Goal: Transaction & Acquisition: Purchase product/service

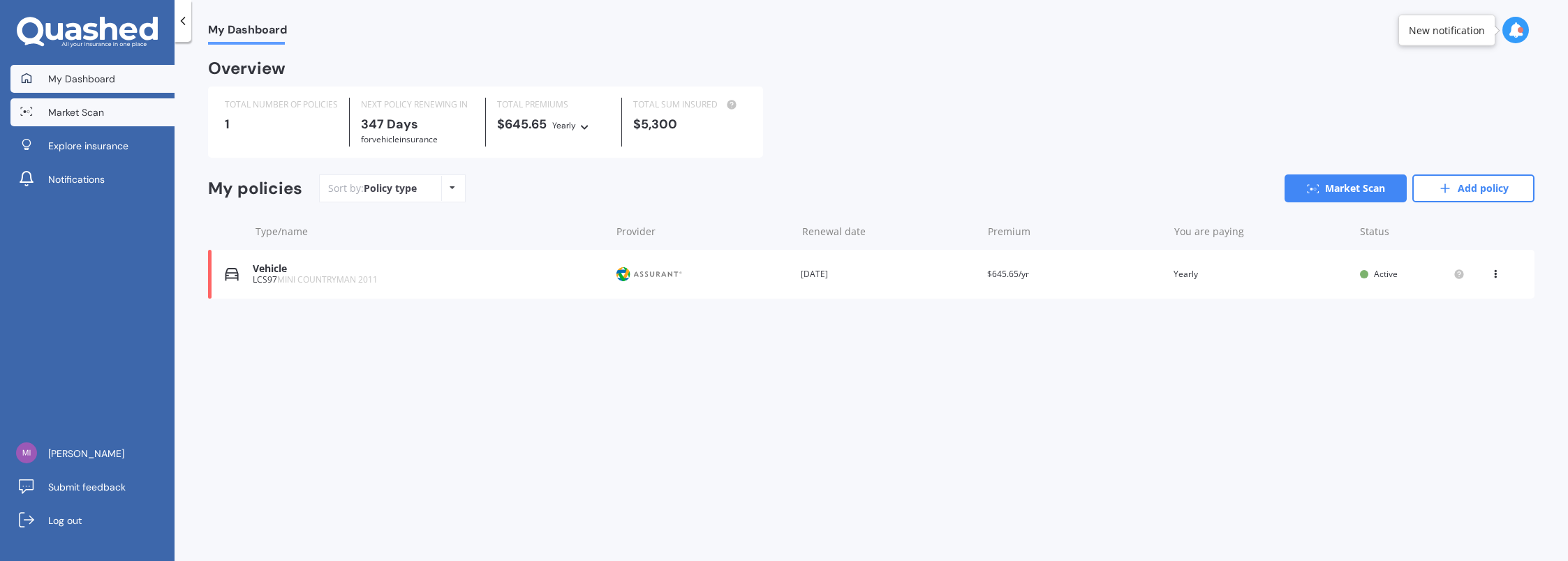
click at [96, 116] on span "Market Scan" at bounding box center [77, 113] width 56 height 14
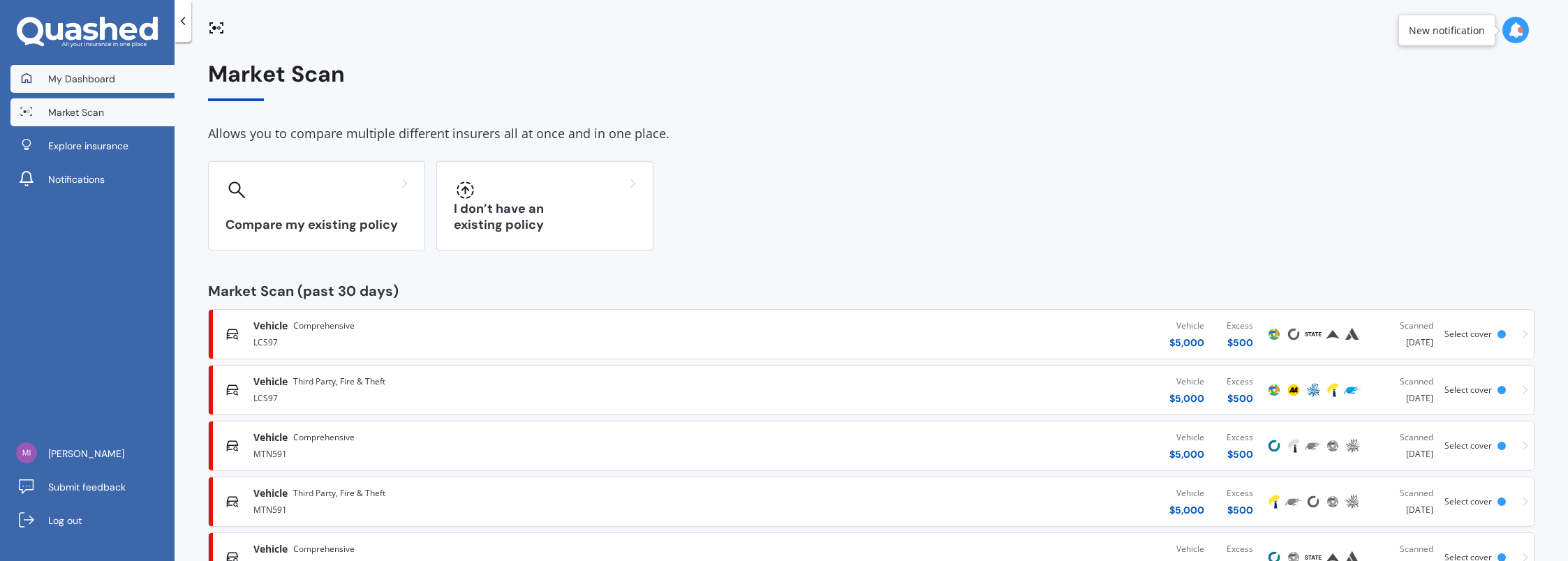
click at [90, 80] on span "My Dashboard" at bounding box center [82, 79] width 67 height 14
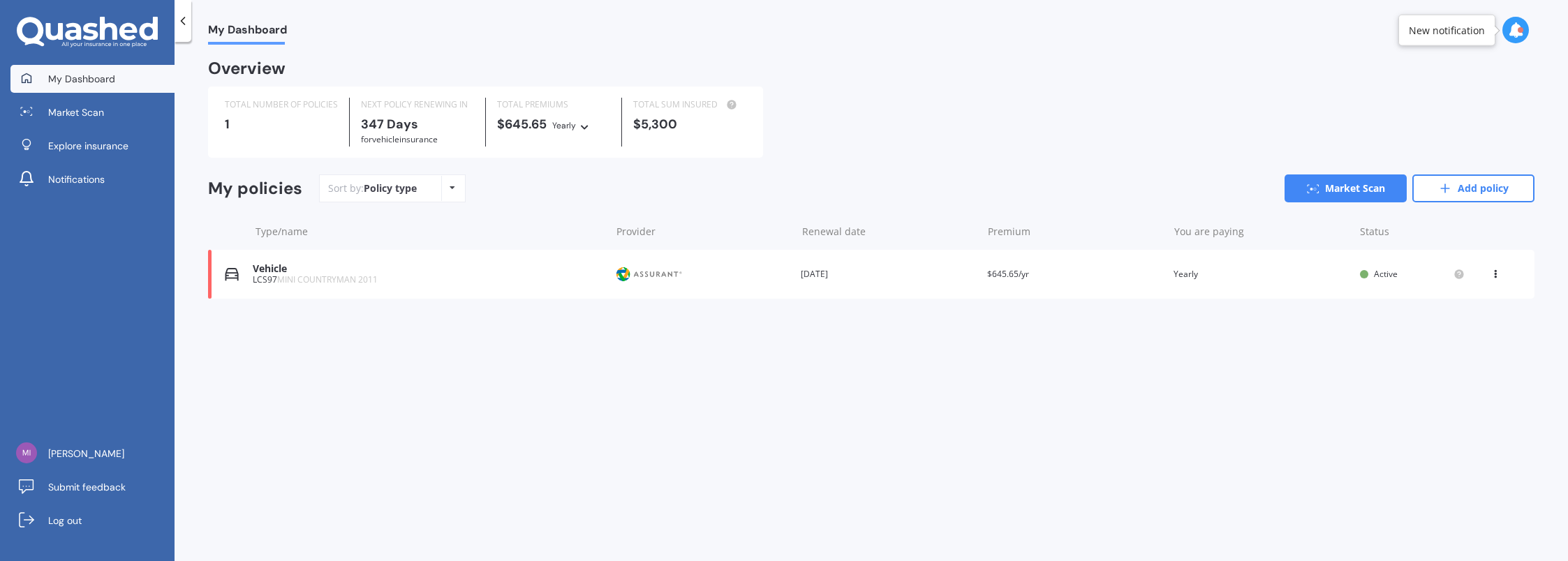
click at [184, 18] on polyline at bounding box center [183, 20] width 4 height 7
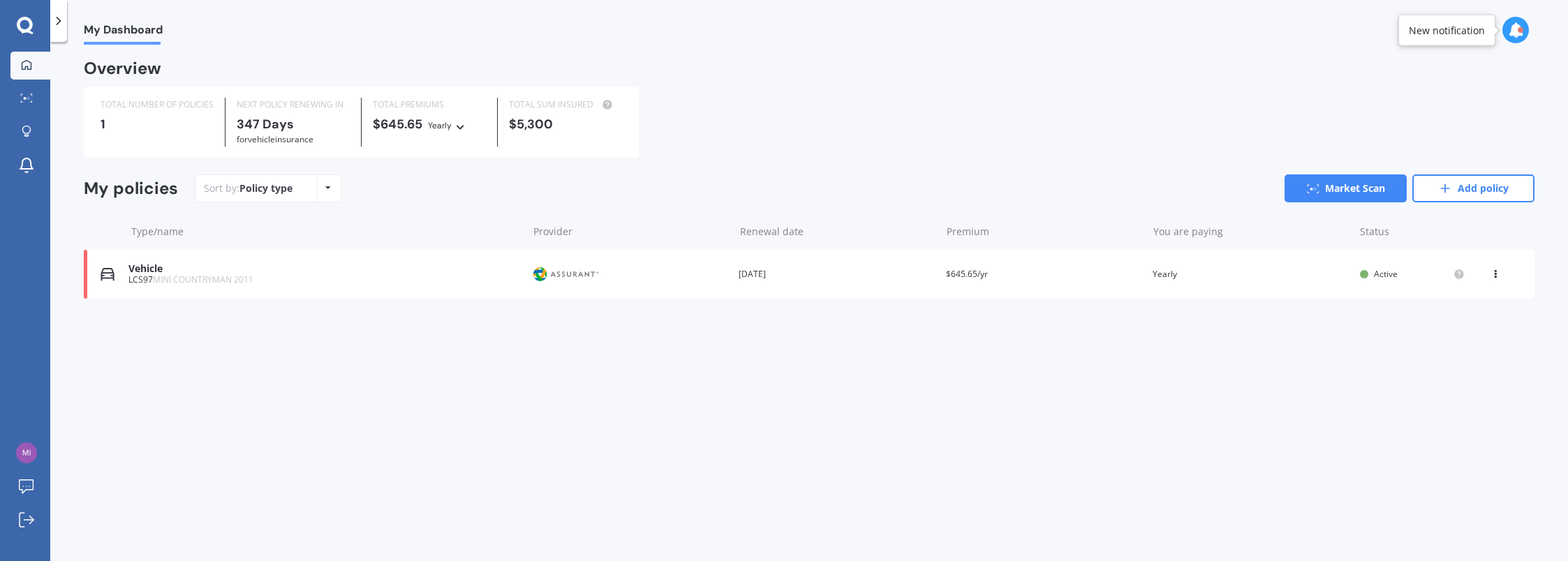
click at [25, 28] on icon at bounding box center [24, 25] width 16 height 18
click at [25, 61] on icon at bounding box center [27, 65] width 12 height 12
click at [1076, 144] on div "TOTAL NUMBER OF POLICIES 1 NEXT POLICY RENEWING [DATE] for Vehicle insurance TO…" at bounding box center [808, 121] width 1451 height 71
click at [25, 133] on icon at bounding box center [26, 129] width 9 height 9
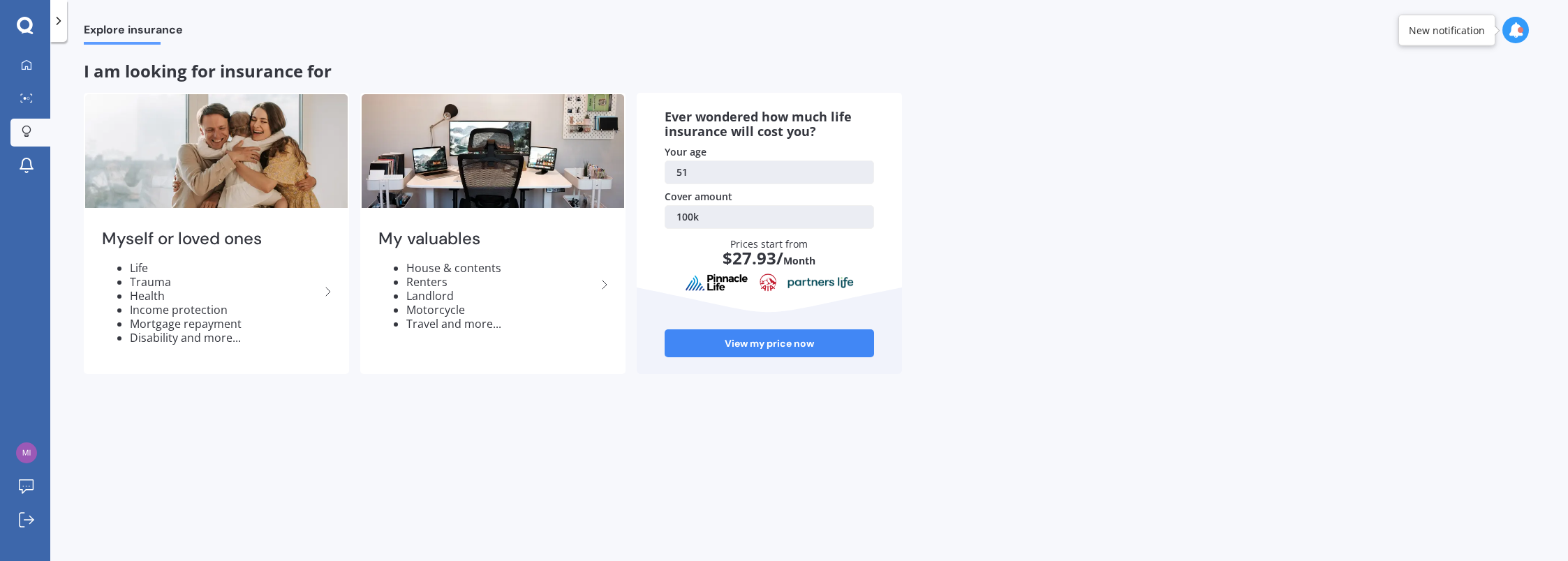
click at [925, 178] on div "Myself or loved ones Life Trauma Health Income protection Mortgage repayment Di…" at bounding box center [808, 234] width 1451 height 281
click at [696, 207] on link "100k" at bounding box center [769, 216] width 210 height 23
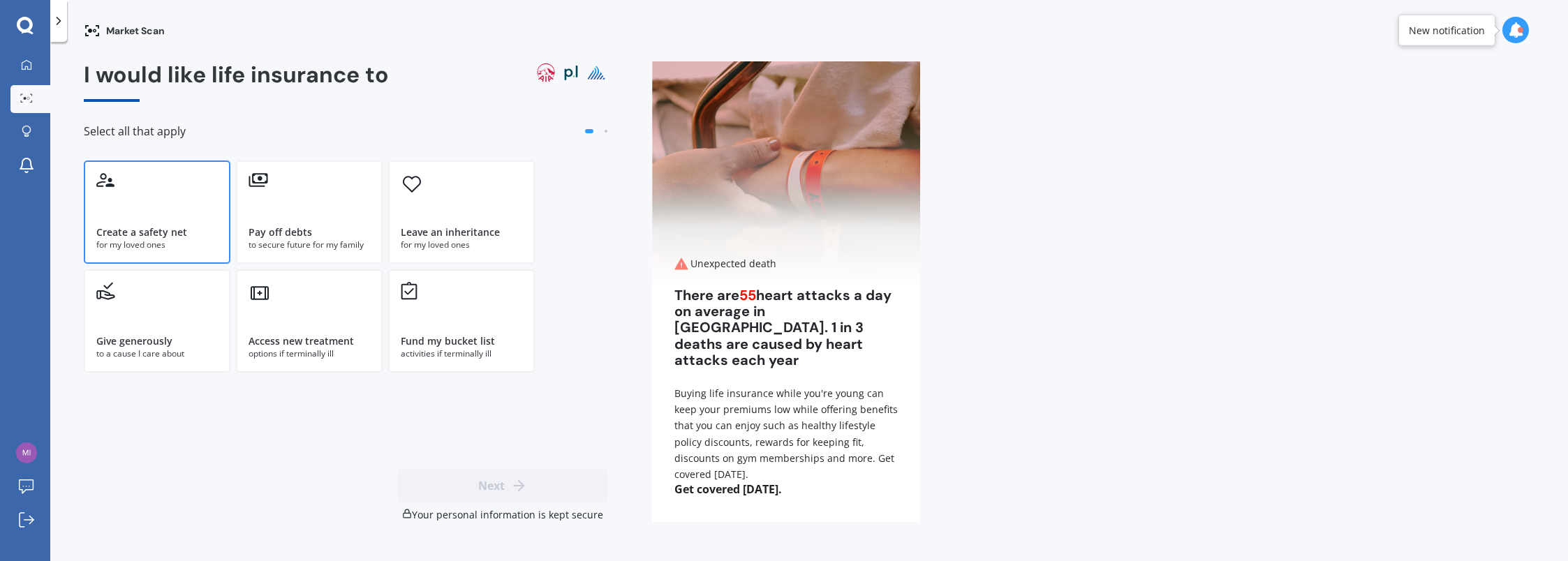
click at [198, 203] on div "Create a safety net for my loved ones" at bounding box center [156, 212] width 147 height 103
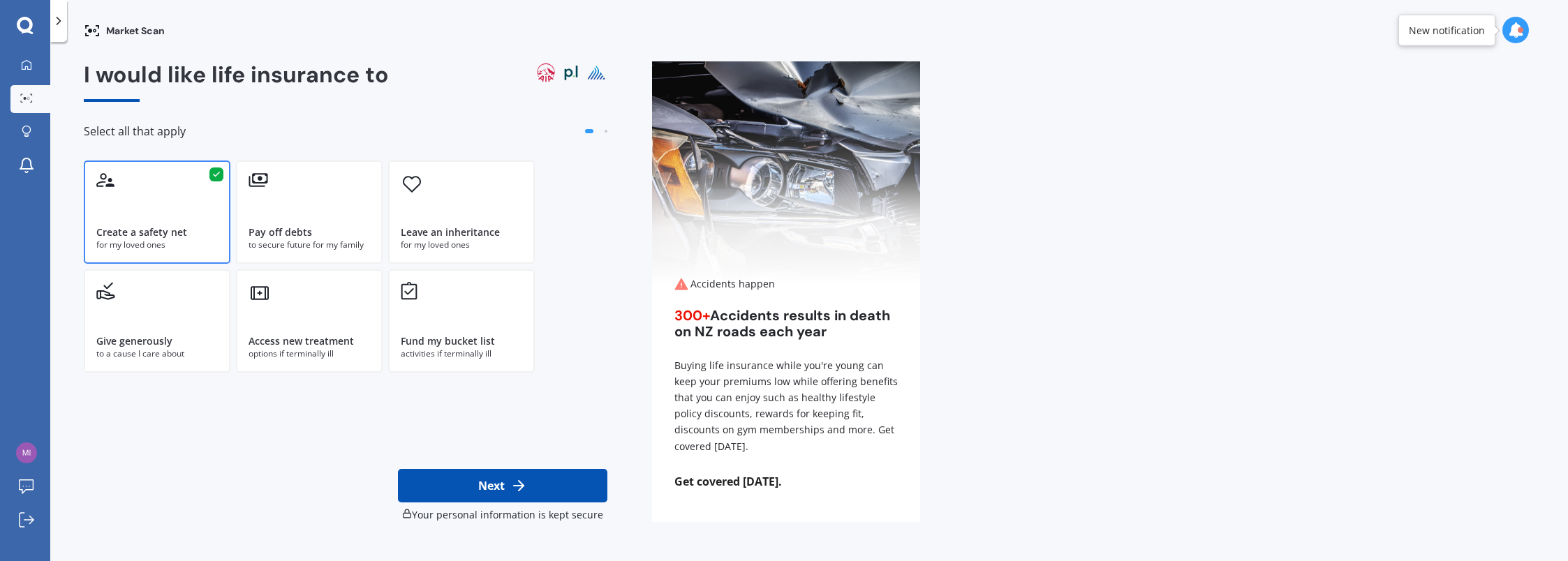
click at [496, 480] on button "Next" at bounding box center [503, 485] width 210 height 34
select select "05"
select select "12"
select select "1973"
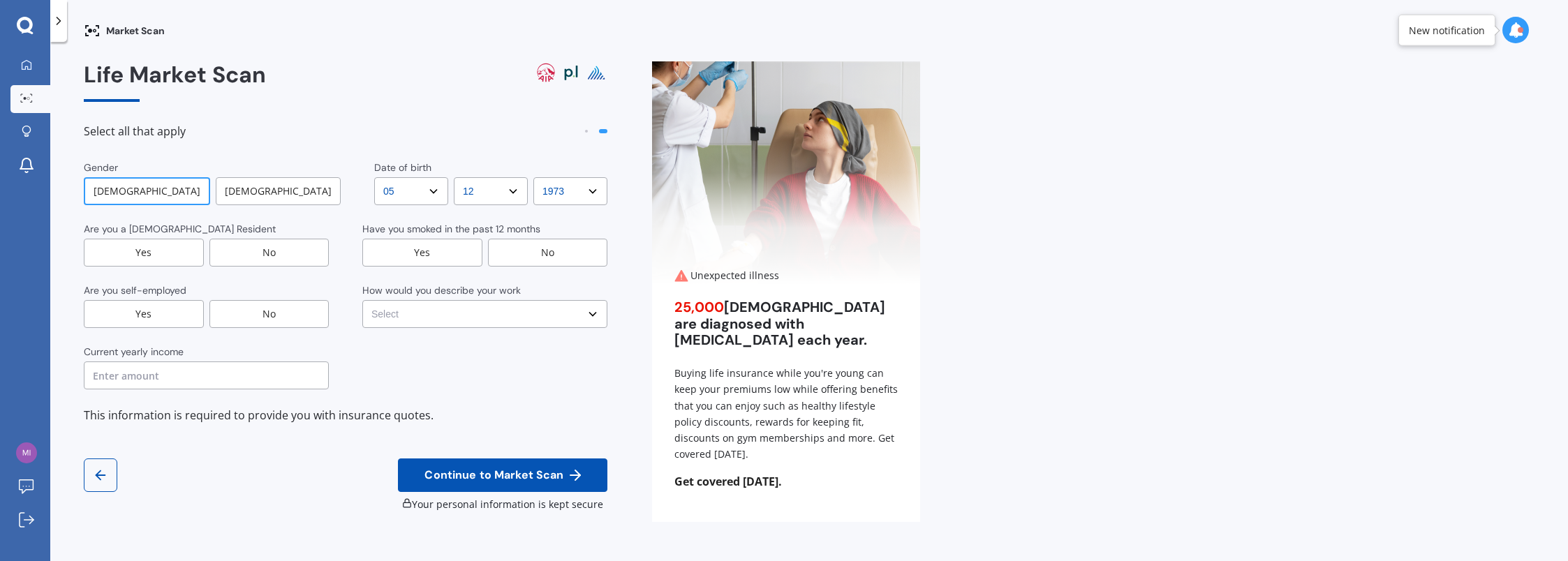
click at [166, 255] on div "Yes" at bounding box center [144, 252] width 120 height 28
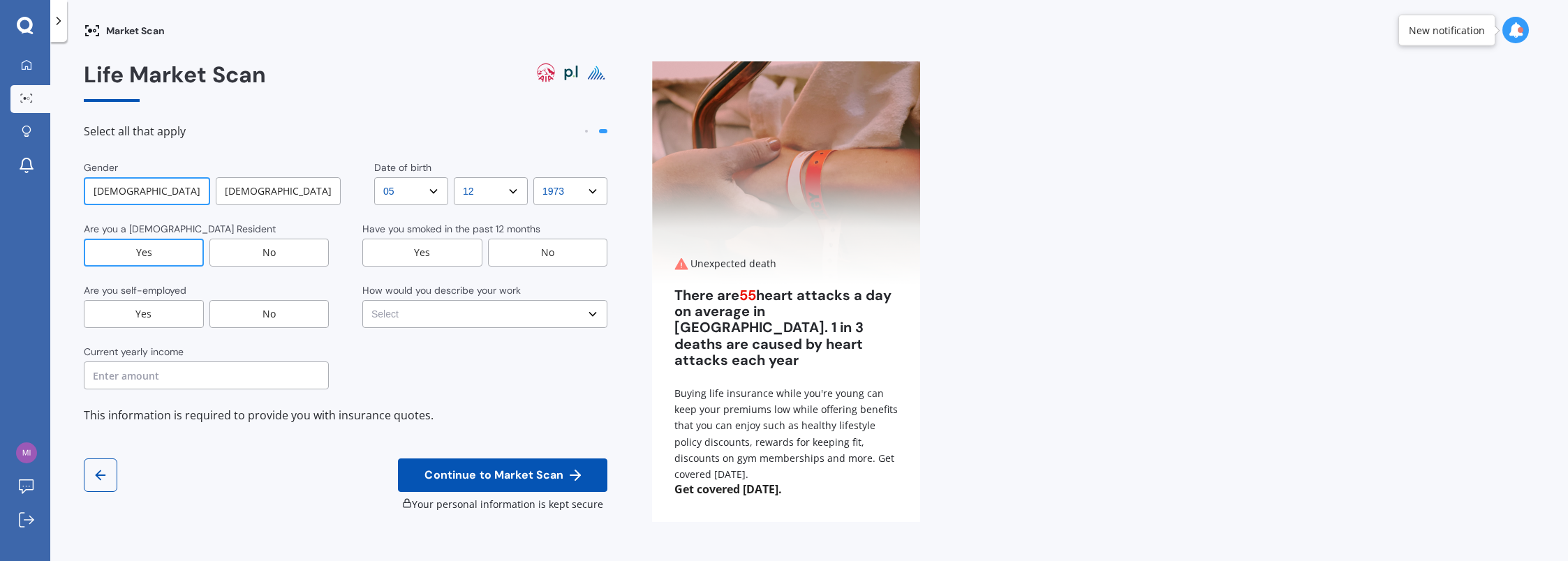
click at [544, 250] on div "No" at bounding box center [548, 252] width 120 height 28
click at [146, 309] on div "Yes" at bounding box center [144, 314] width 120 height 28
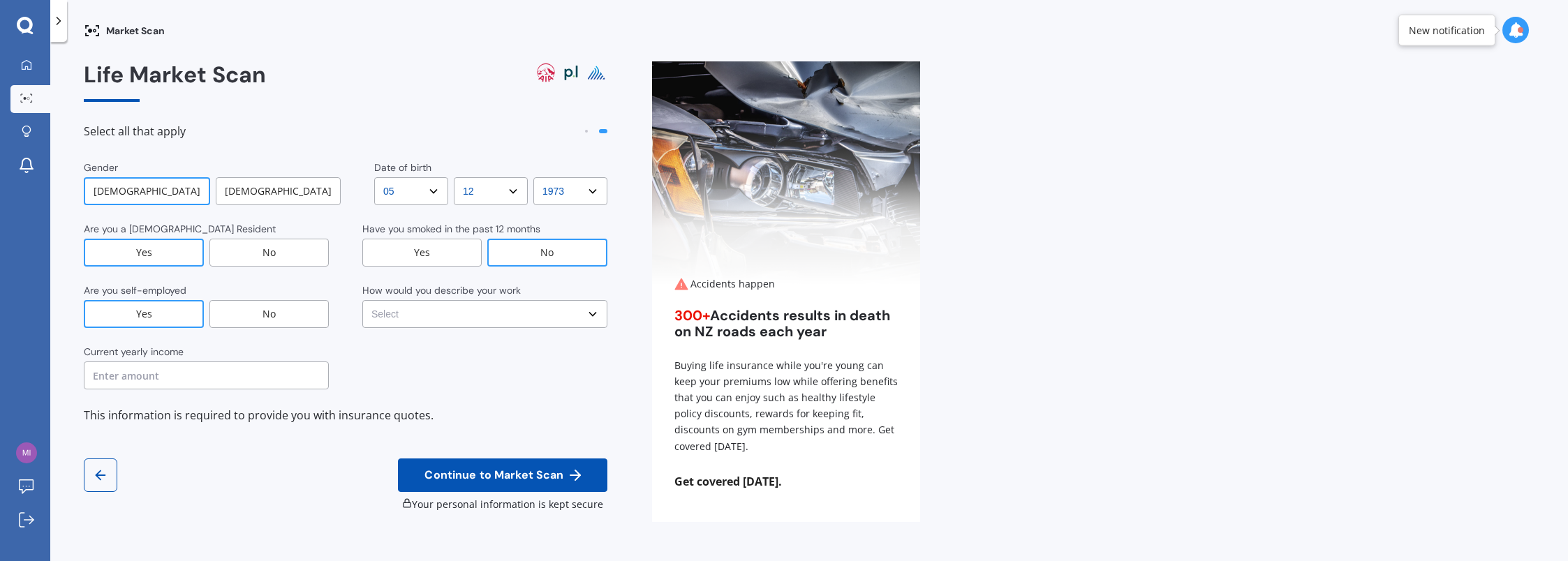
click at [511, 310] on select "Select No manual work e.g. lawyer, consultant, engineer Light manual work [PERS…" at bounding box center [484, 314] width 245 height 28
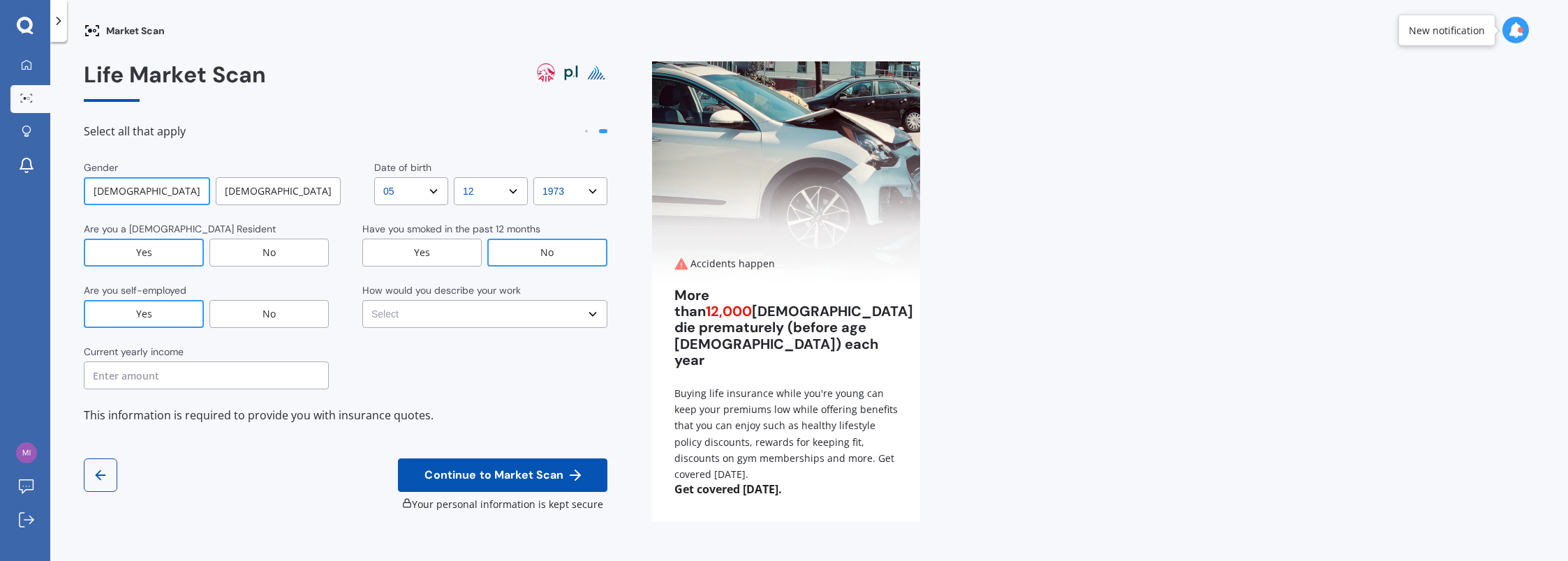
select select "No manual work e.g. lawyer, consultant, engineer"
click at [362, 300] on select "Select No manual work e.g. lawyer, consultant, engineer Light manual work [PERS…" at bounding box center [484, 314] width 245 height 28
click at [148, 376] on input "text" at bounding box center [206, 376] width 245 height 28
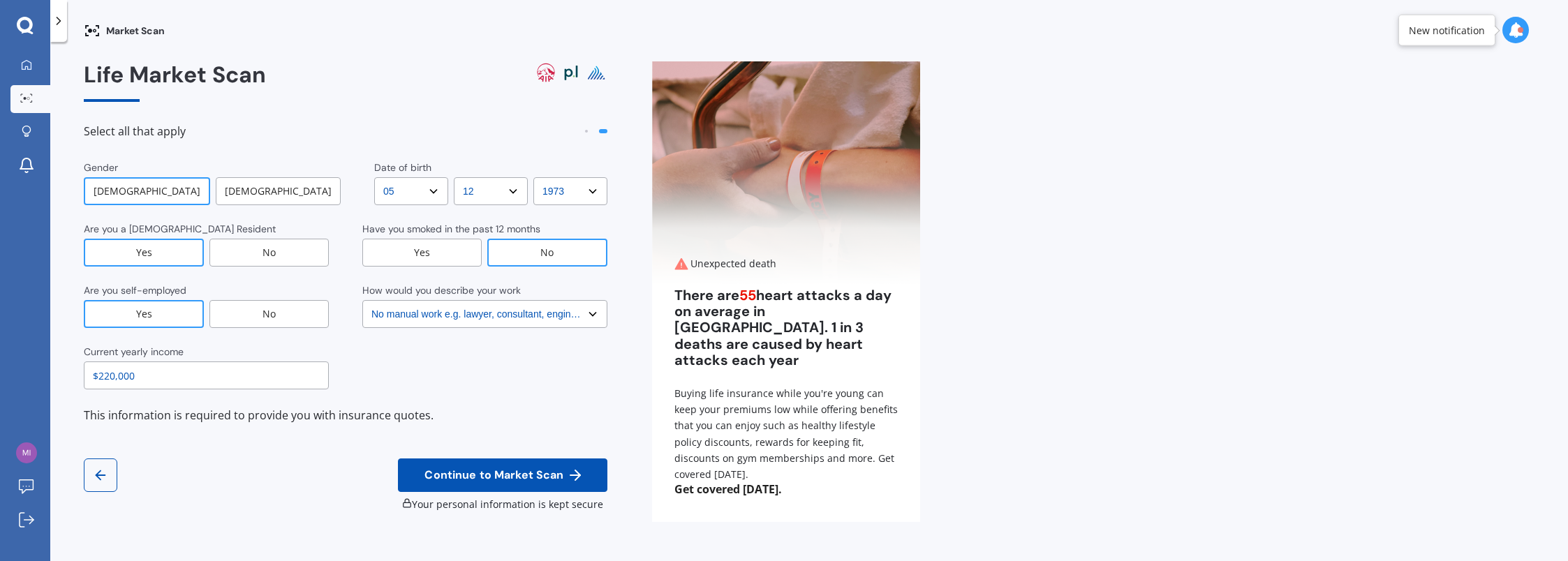
type input "$220,000"
click at [494, 467] on button "Continue to Market Scan" at bounding box center [503, 476] width 210 height 34
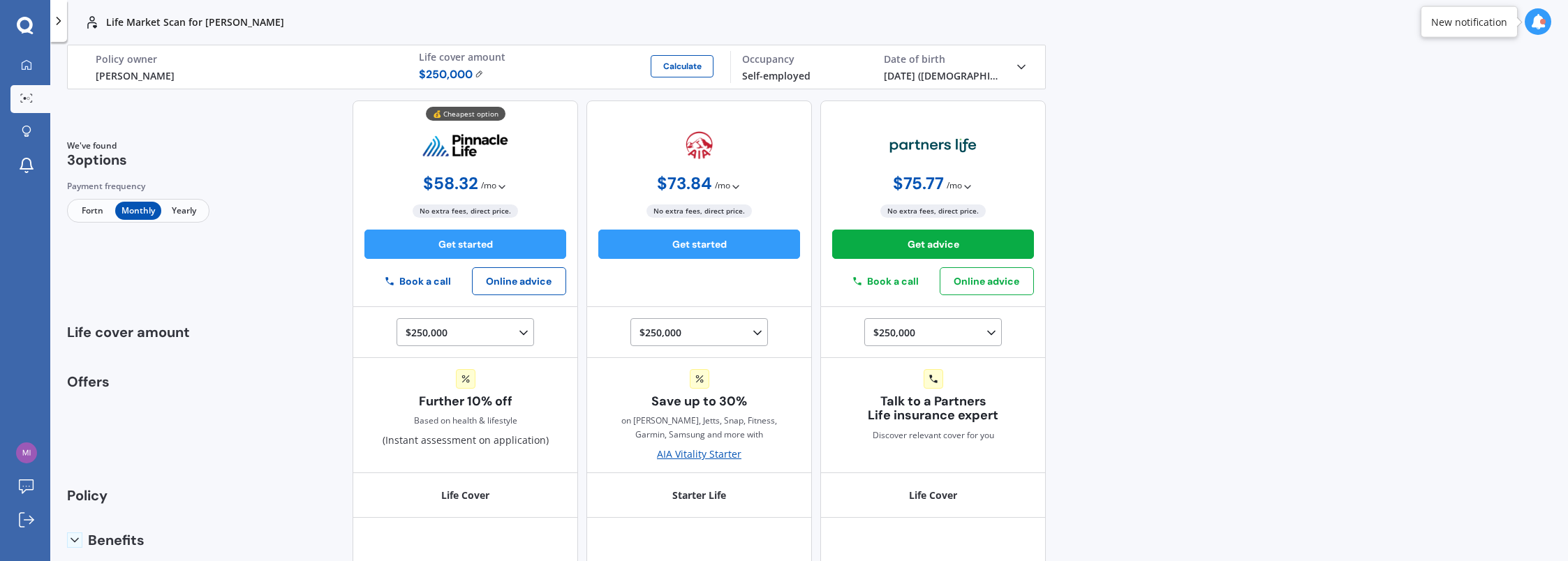
click at [176, 210] on span "Yearly" at bounding box center [183, 211] width 46 height 18
click at [138, 208] on span "Monthly" at bounding box center [138, 211] width 46 height 18
click at [276, 165] on div "We've found 3 options Payment frequency Fortn Monthly Yearly 💰 Cheapest option …" at bounding box center [556, 204] width 979 height 207
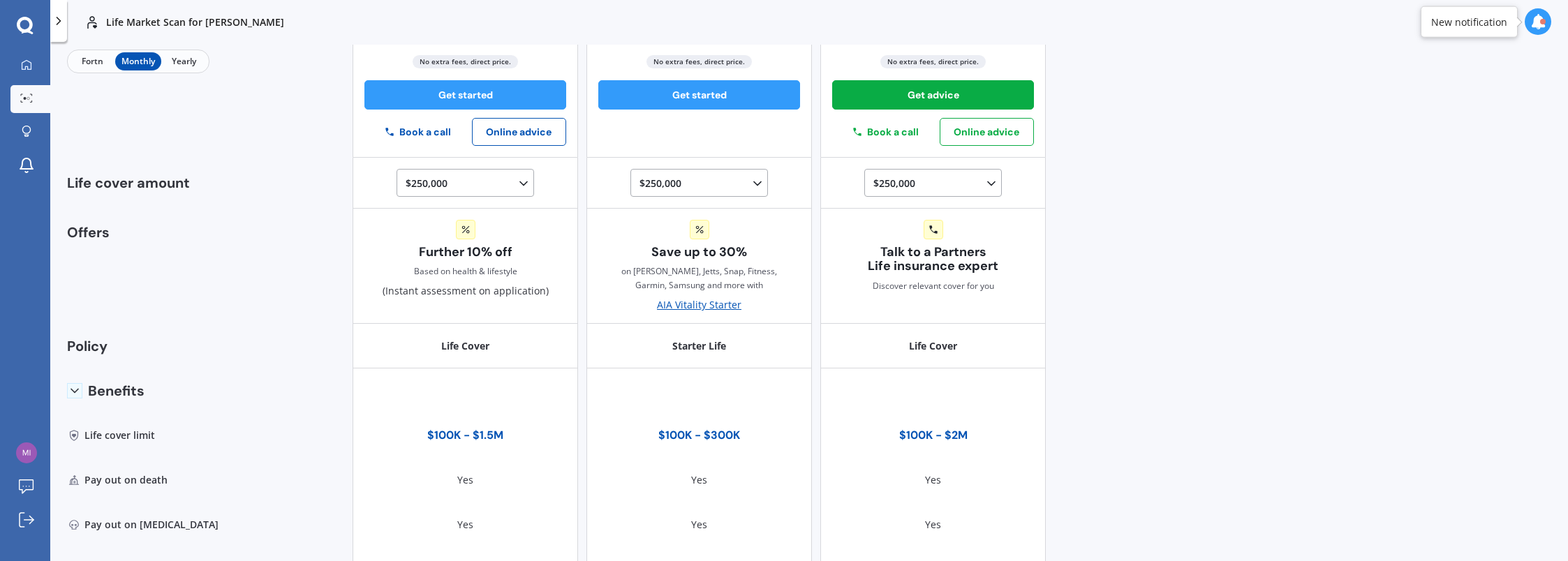
scroll to position [172, 0]
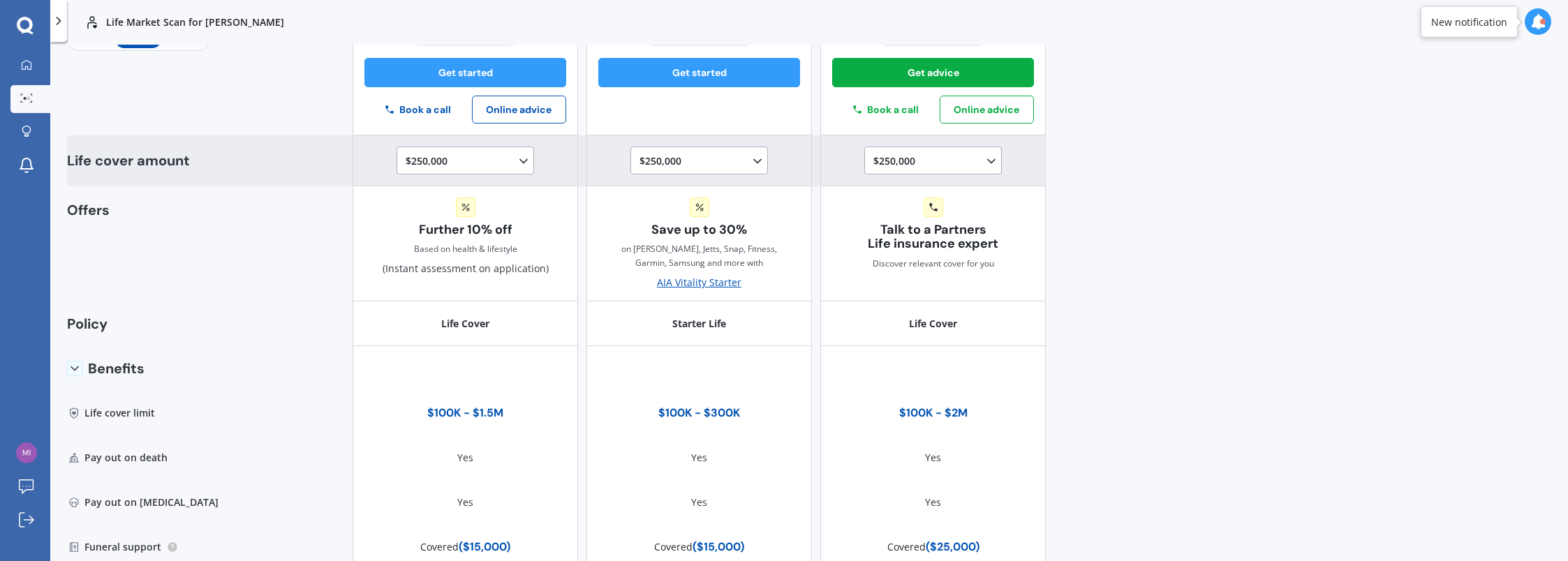
click at [519, 162] on icon at bounding box center [523, 161] width 14 height 14
click at [432, 293] on span "$300,000" at bounding box center [438, 288] width 42 height 14
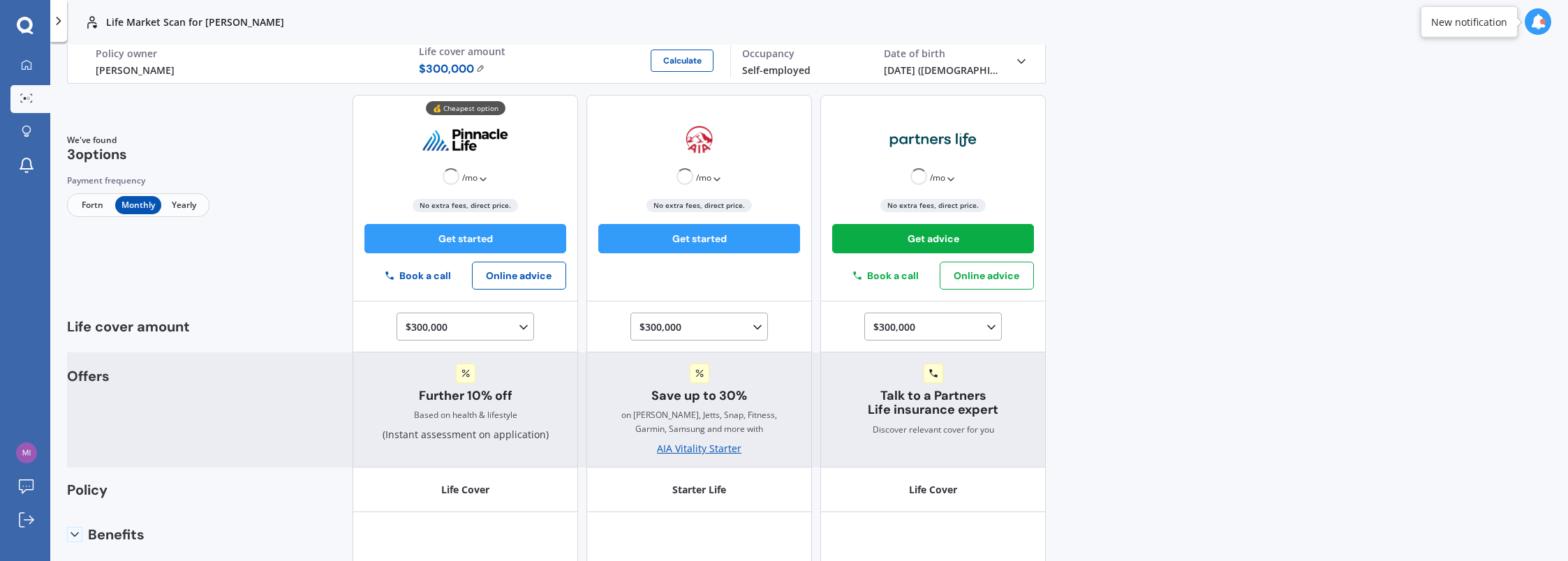
scroll to position [0, 0]
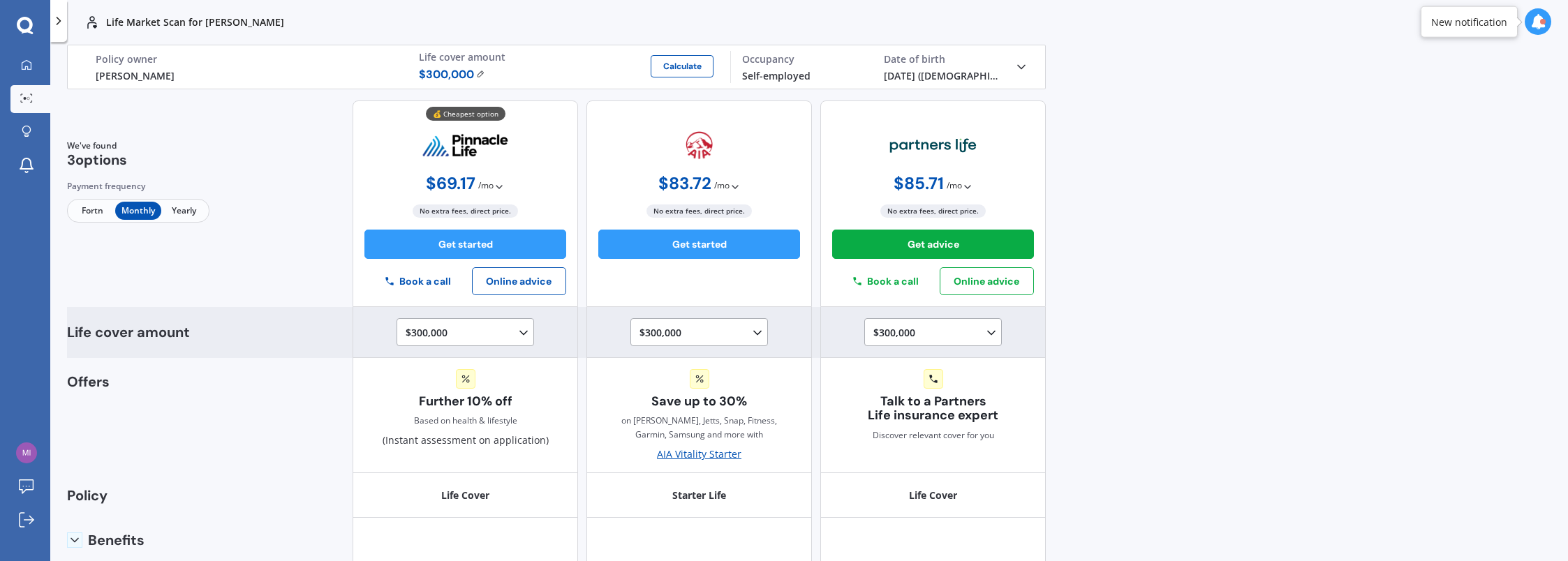
click at [517, 332] on icon at bounding box center [523, 333] width 14 height 14
click at [460, 423] on div "$1,000,000" at bounding box center [468, 423] width 123 height 25
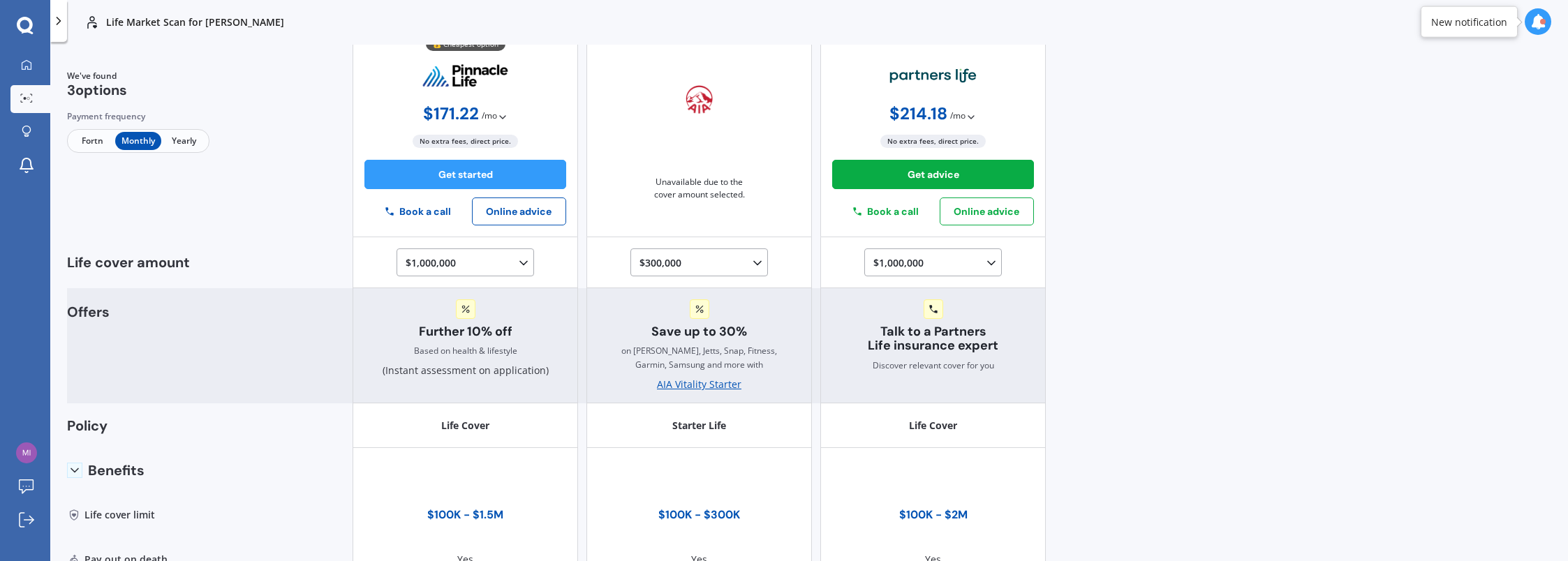
scroll to position [140, 0]
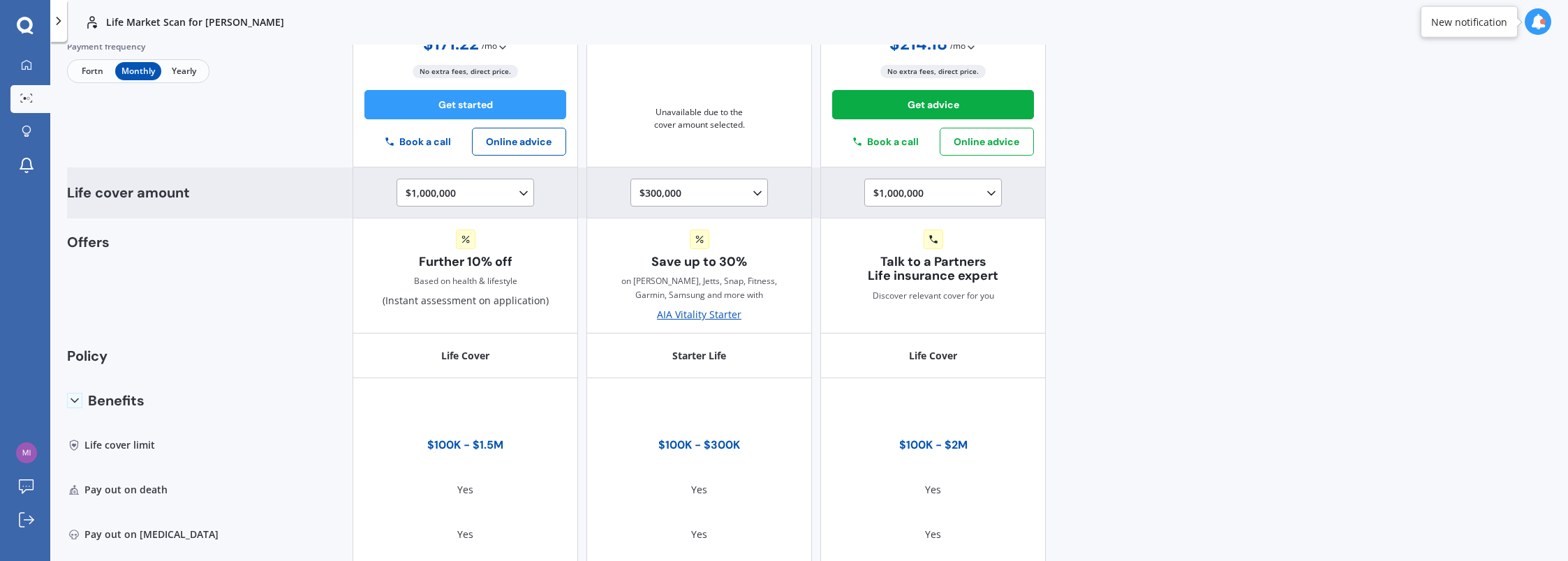
click at [517, 195] on icon at bounding box center [523, 193] width 14 height 14
click at [441, 260] on span "$750,000" at bounding box center [438, 258] width 42 height 14
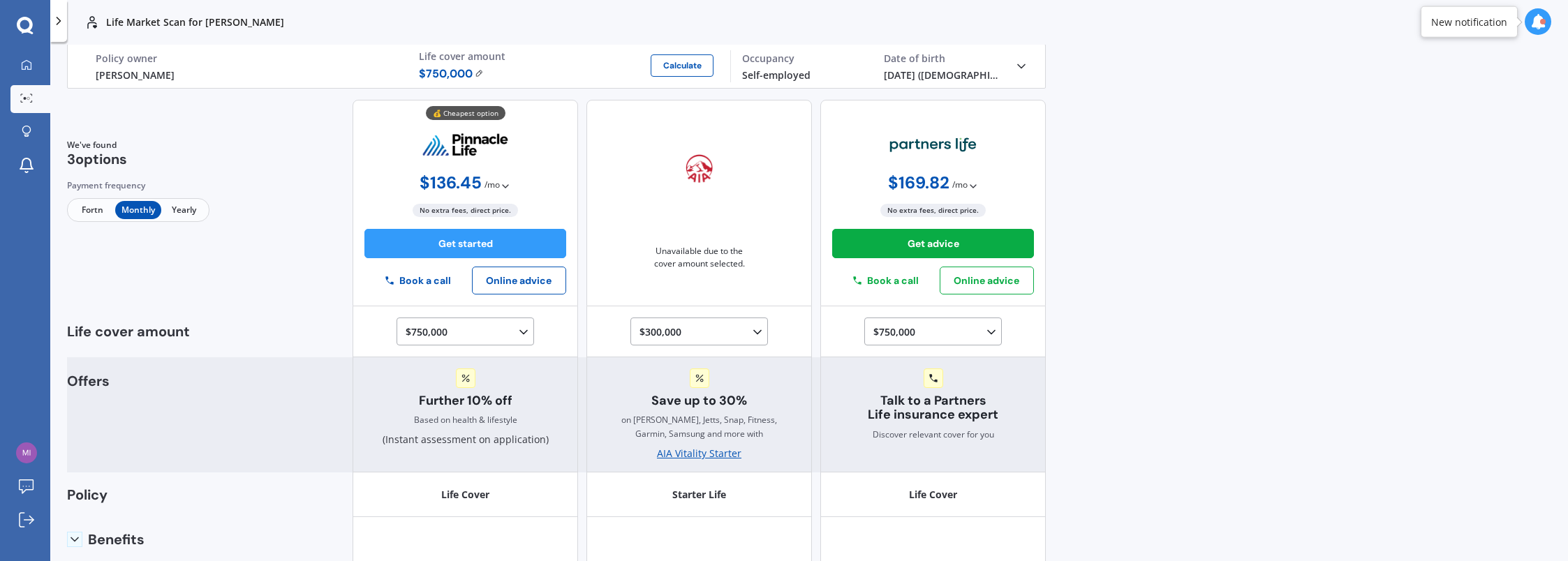
scroll to position [0, 0]
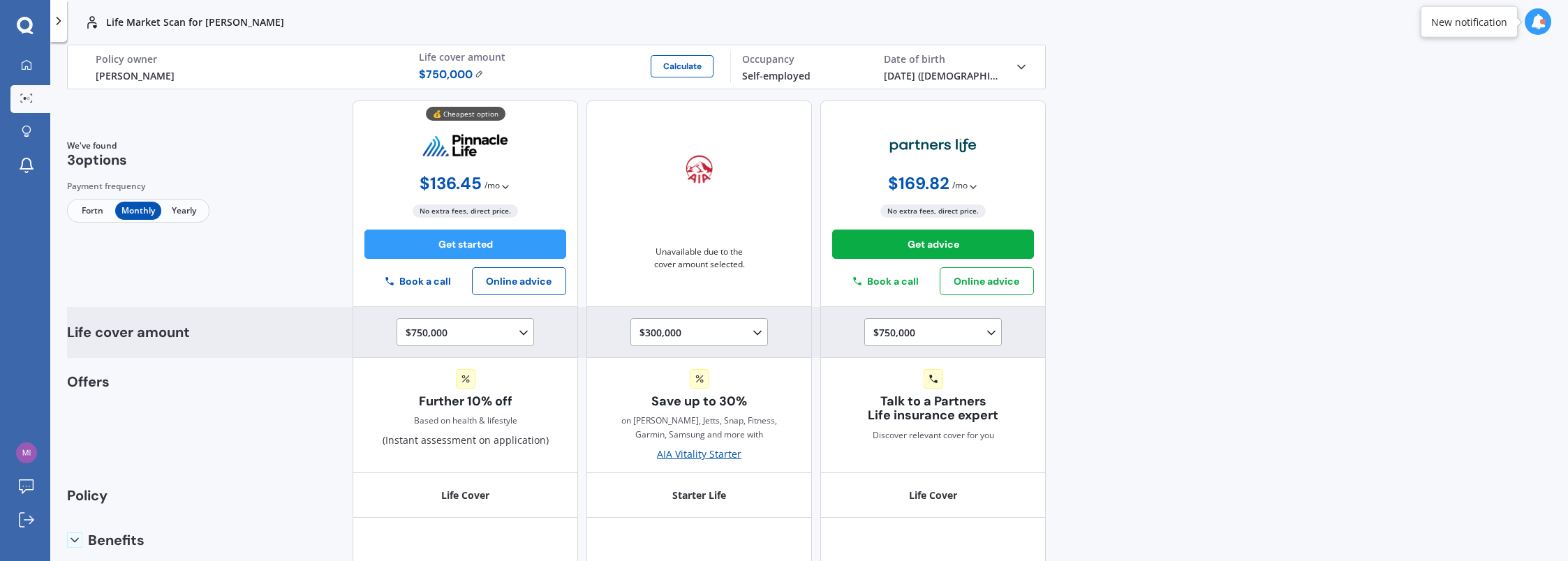
click at [516, 330] on icon at bounding box center [523, 333] width 14 height 14
click at [464, 369] on div "$500,000" at bounding box center [468, 373] width 123 height 25
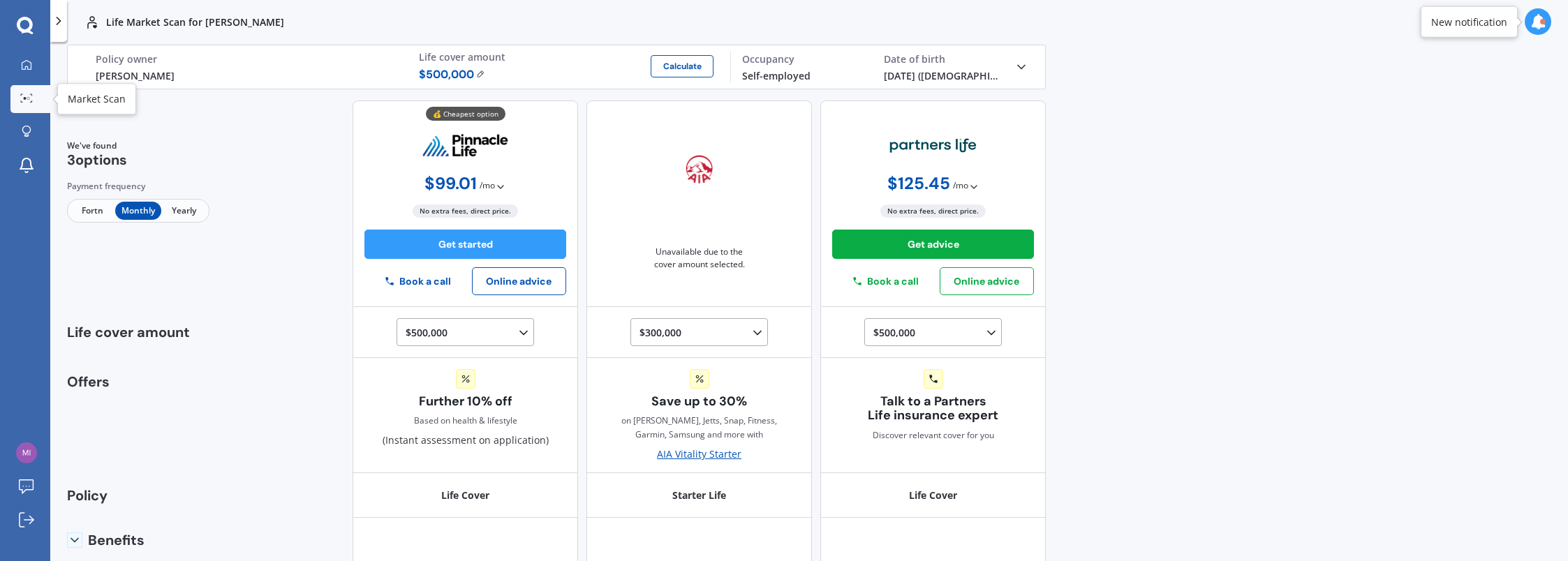
click at [26, 99] on icon at bounding box center [26, 97] width 13 height 9
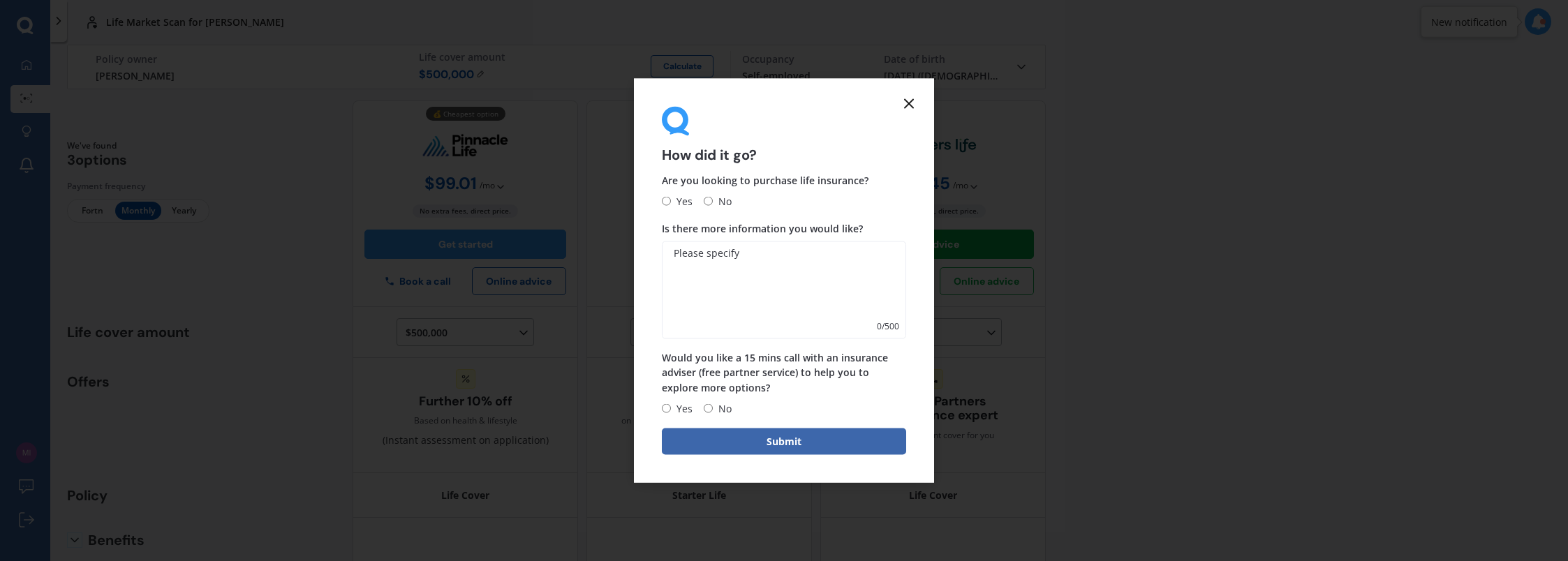
click at [909, 104] on icon at bounding box center [908, 104] width 16 height 16
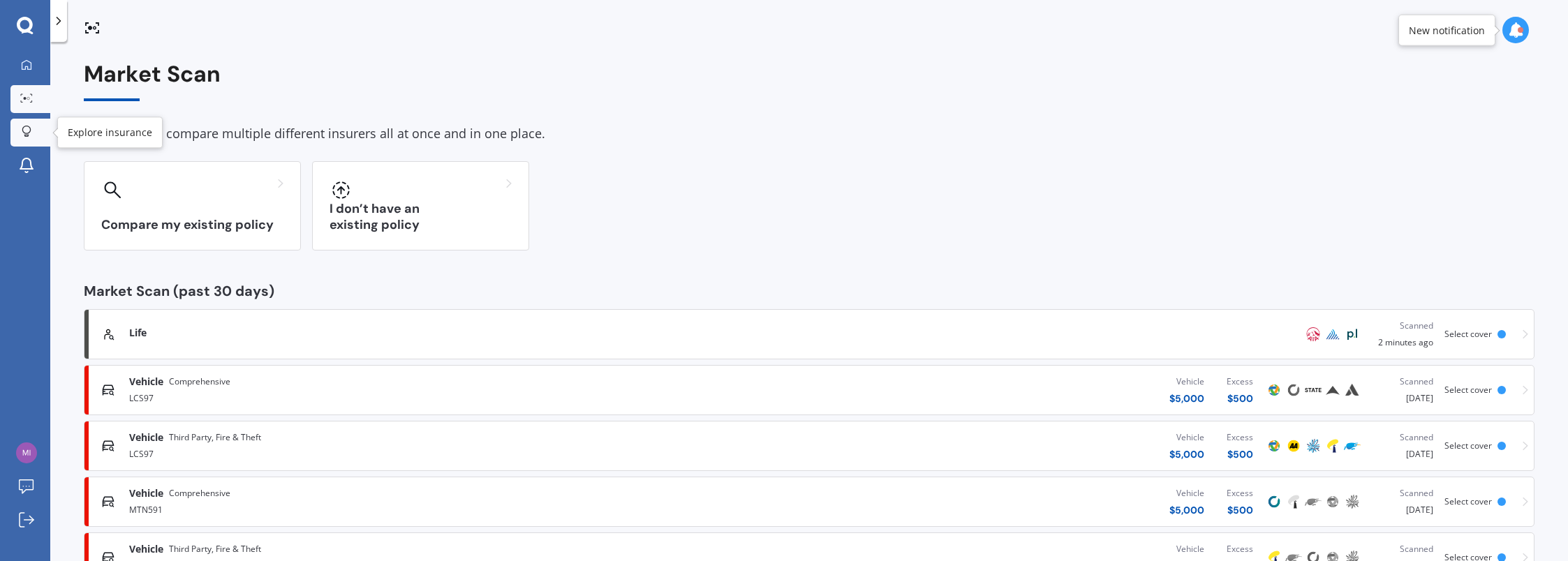
click at [38, 131] on link "Explore insurance" at bounding box center [30, 132] width 40 height 28
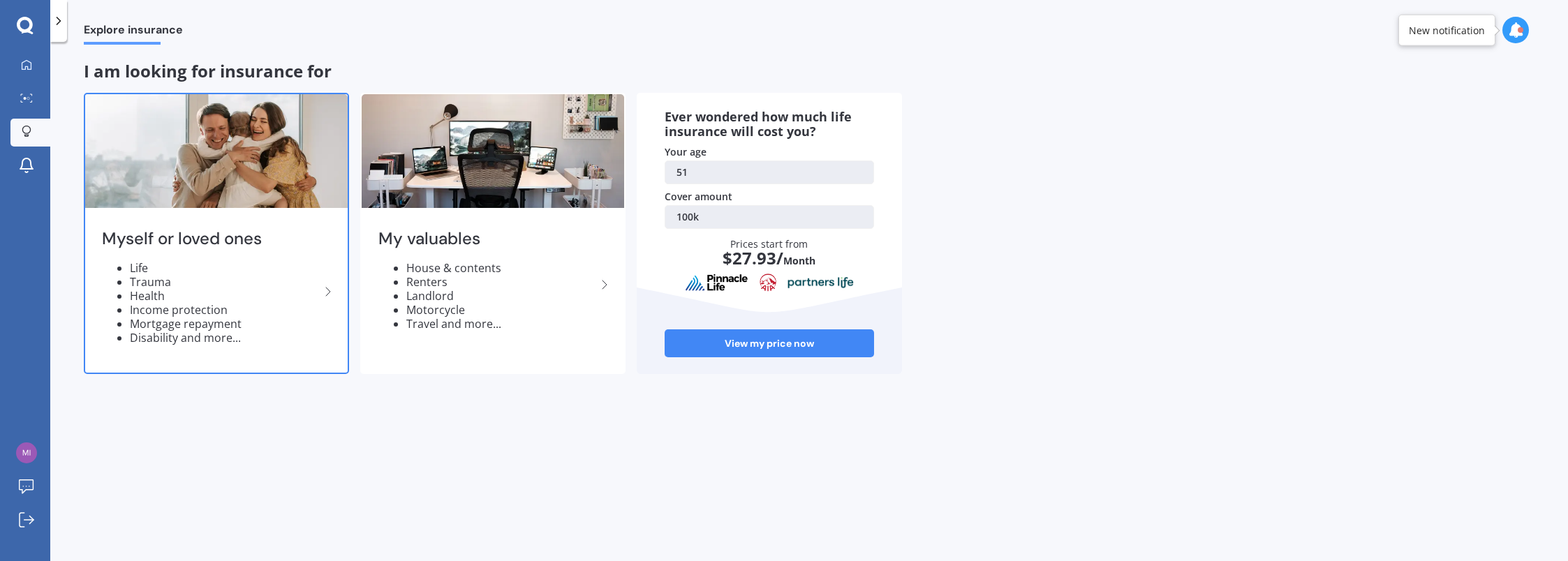
click at [326, 292] on icon at bounding box center [327, 291] width 16 height 16
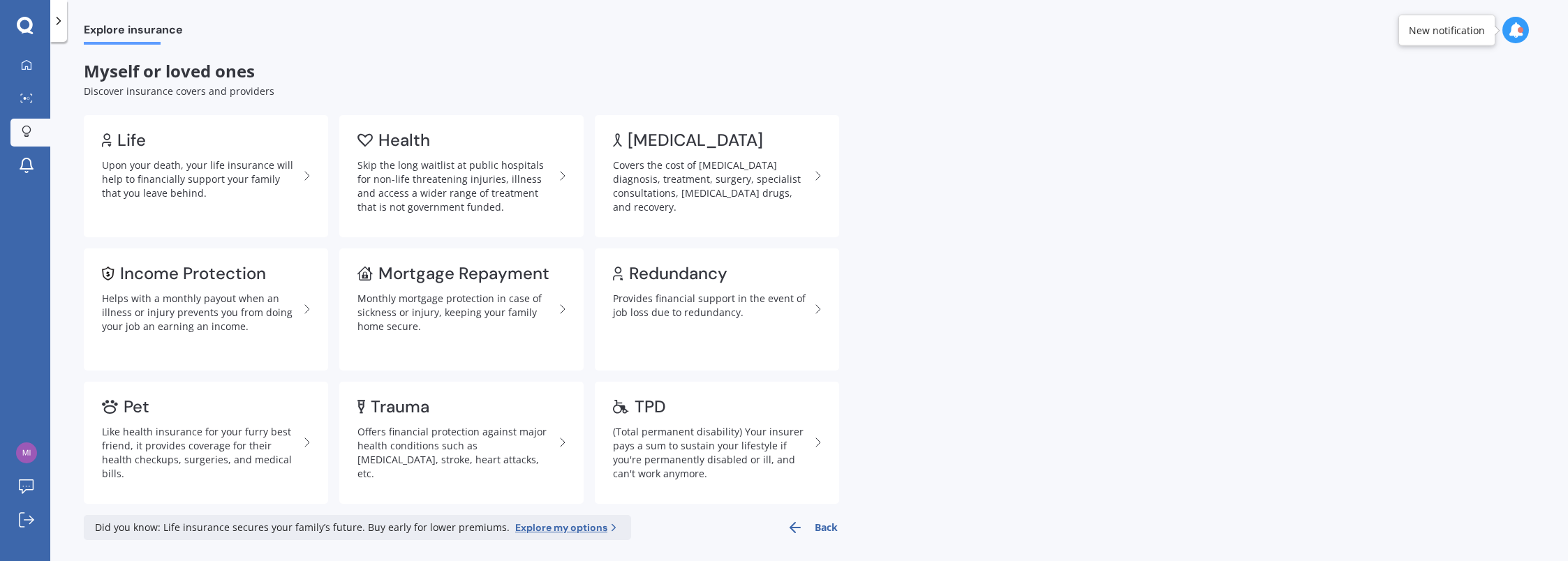
scroll to position [4, 0]
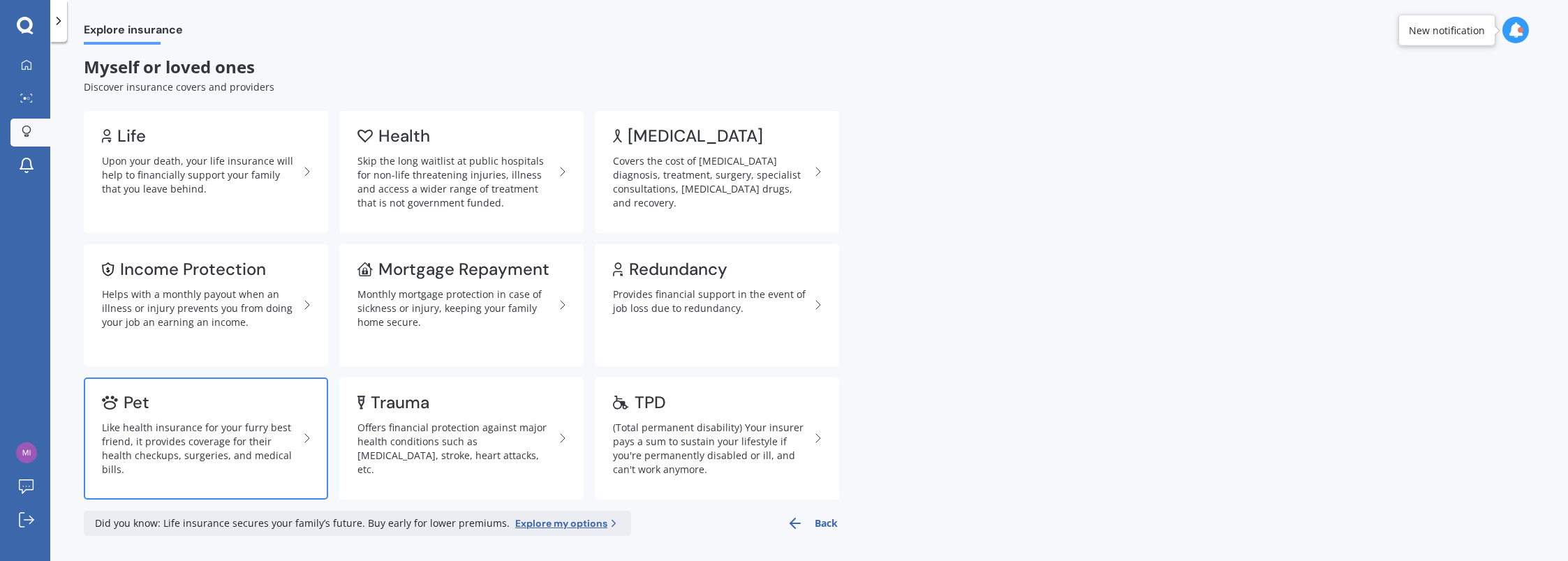
click at [212, 407] on div "Pet" at bounding box center [200, 403] width 197 height 14
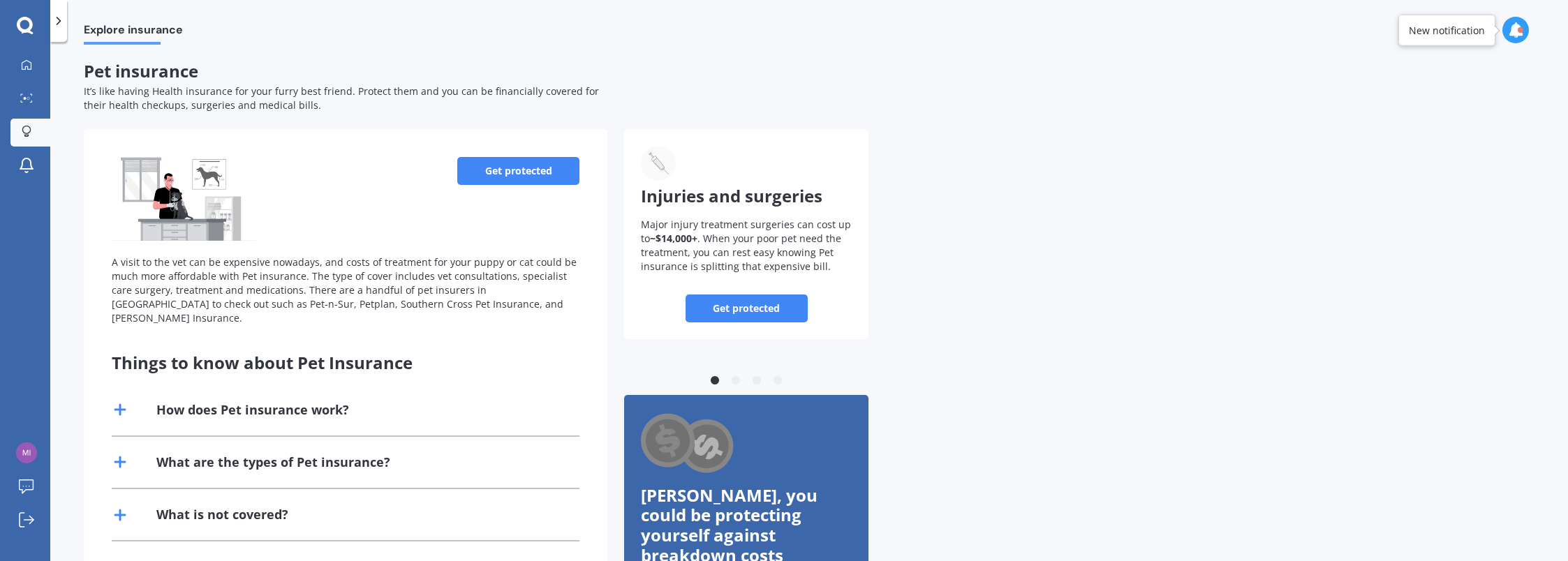
click at [494, 171] on link "Get protected" at bounding box center [518, 171] width 122 height 28
click at [36, 133] on div at bounding box center [27, 132] width 21 height 14
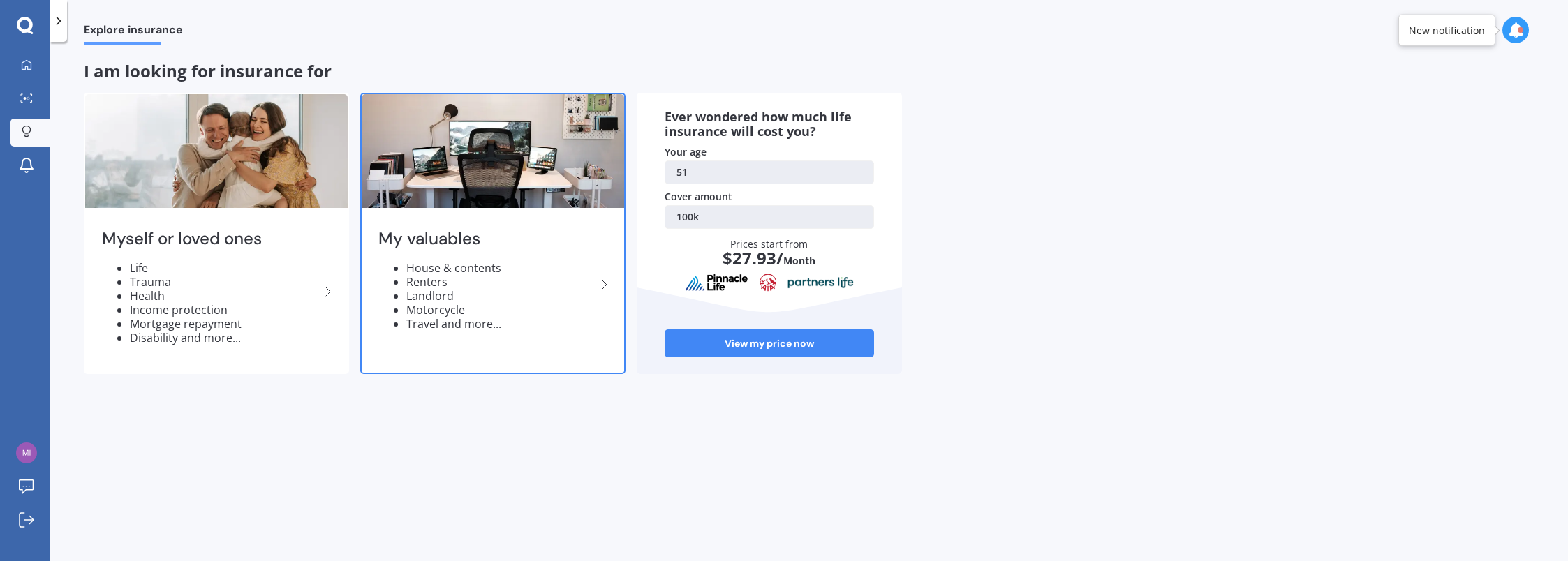
click at [496, 265] on li "House & contents" at bounding box center [502, 268] width 190 height 14
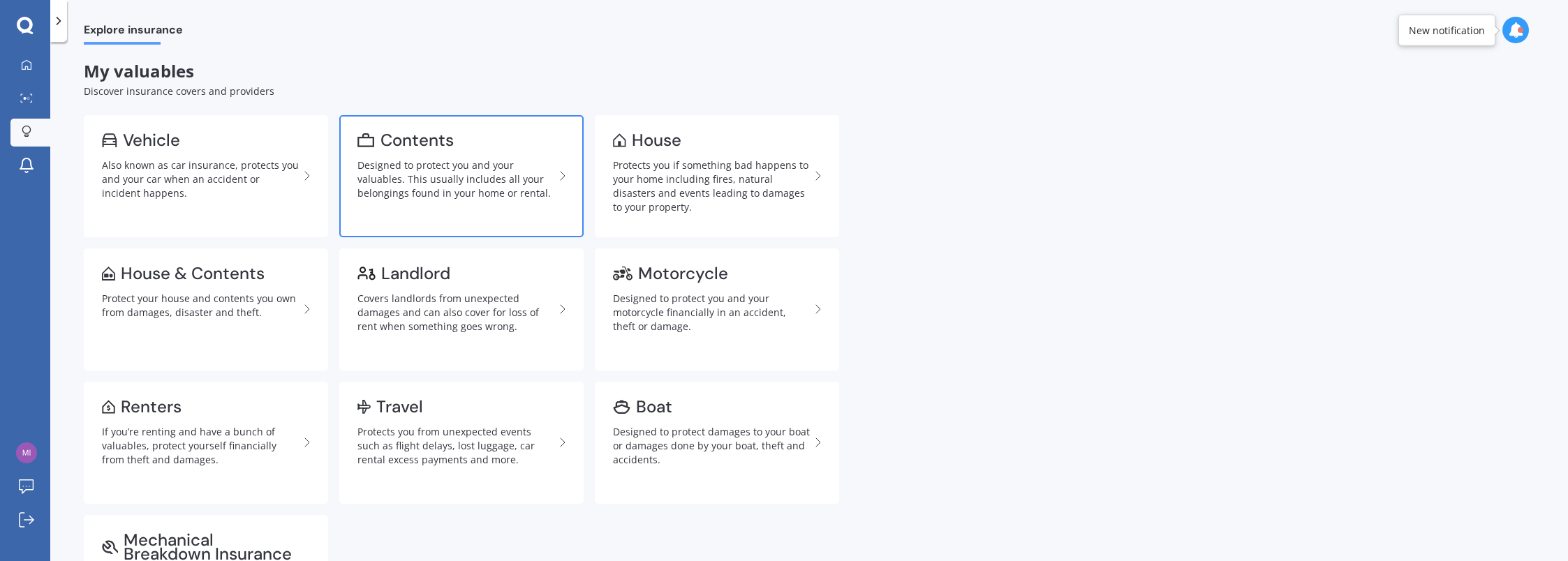
click at [454, 162] on div "Designed to protect you and your valuables. This usually includes all your belo…" at bounding box center [455, 179] width 197 height 42
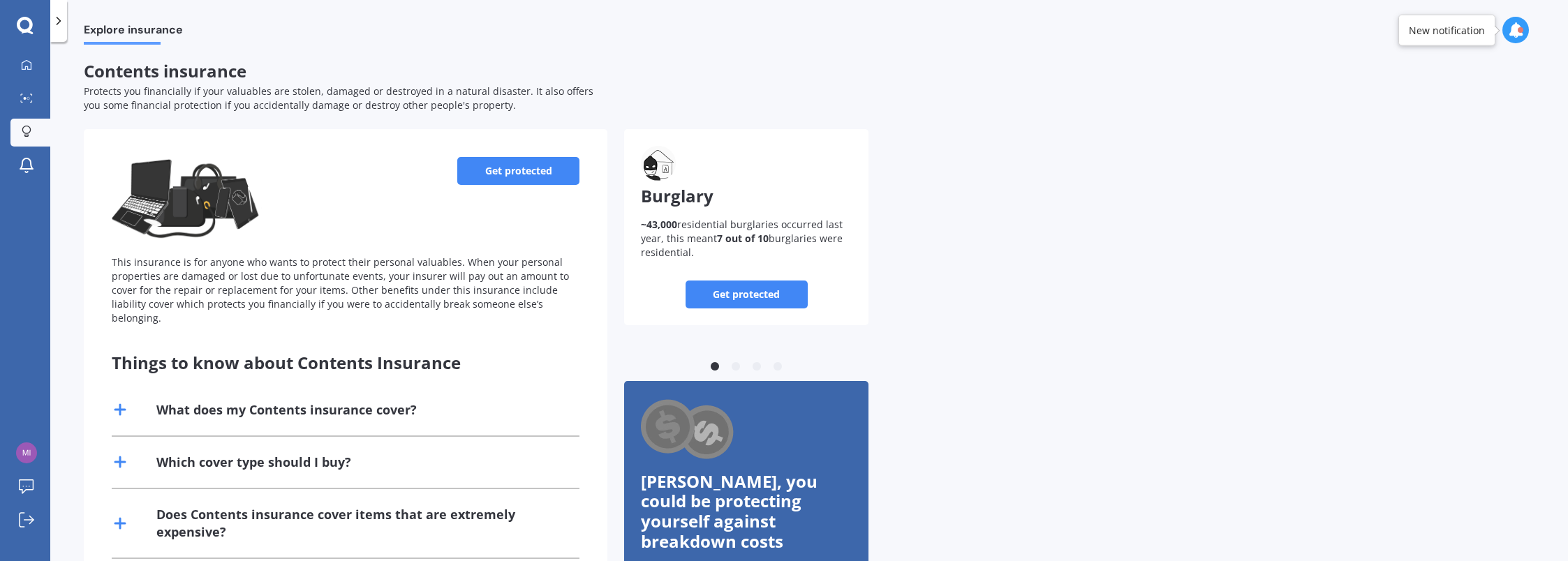
click at [517, 171] on link "Get protected" at bounding box center [518, 171] width 122 height 28
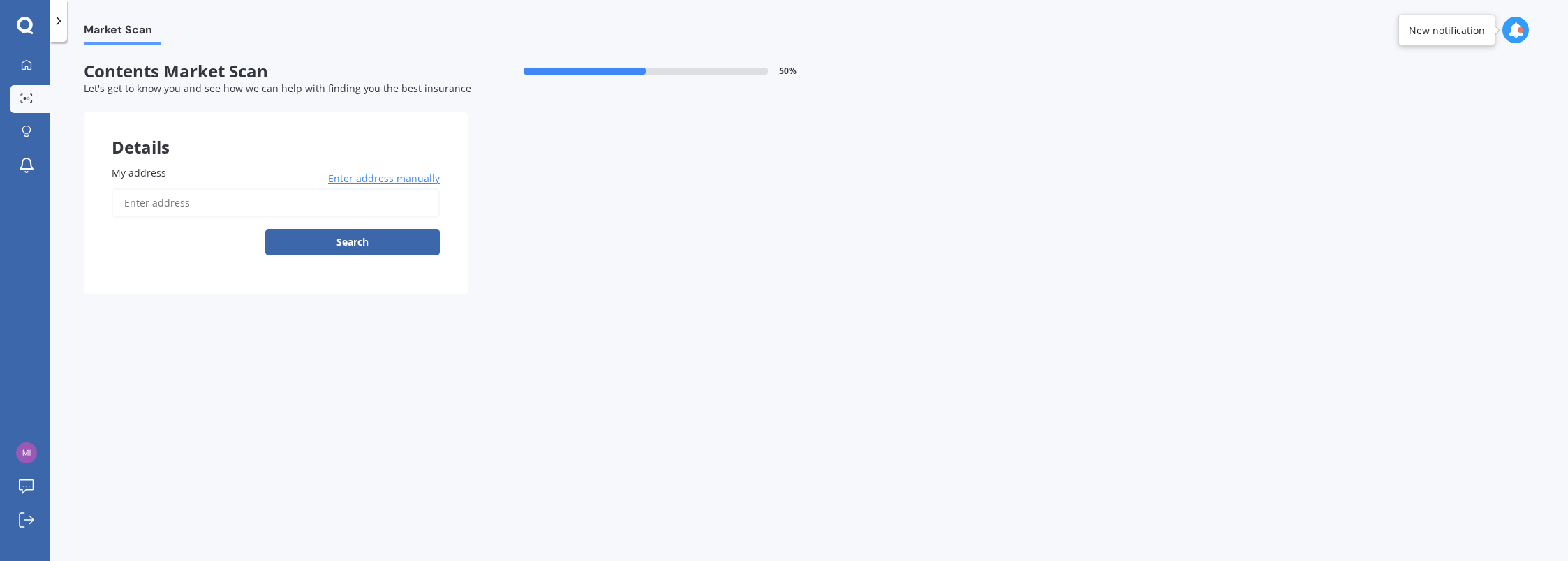
click at [152, 169] on span "My address" at bounding box center [139, 173] width 54 height 14
click at [152, 188] on input "My address" at bounding box center [276, 203] width 328 height 29
type input "[STREET_ADDRESS] 2014"
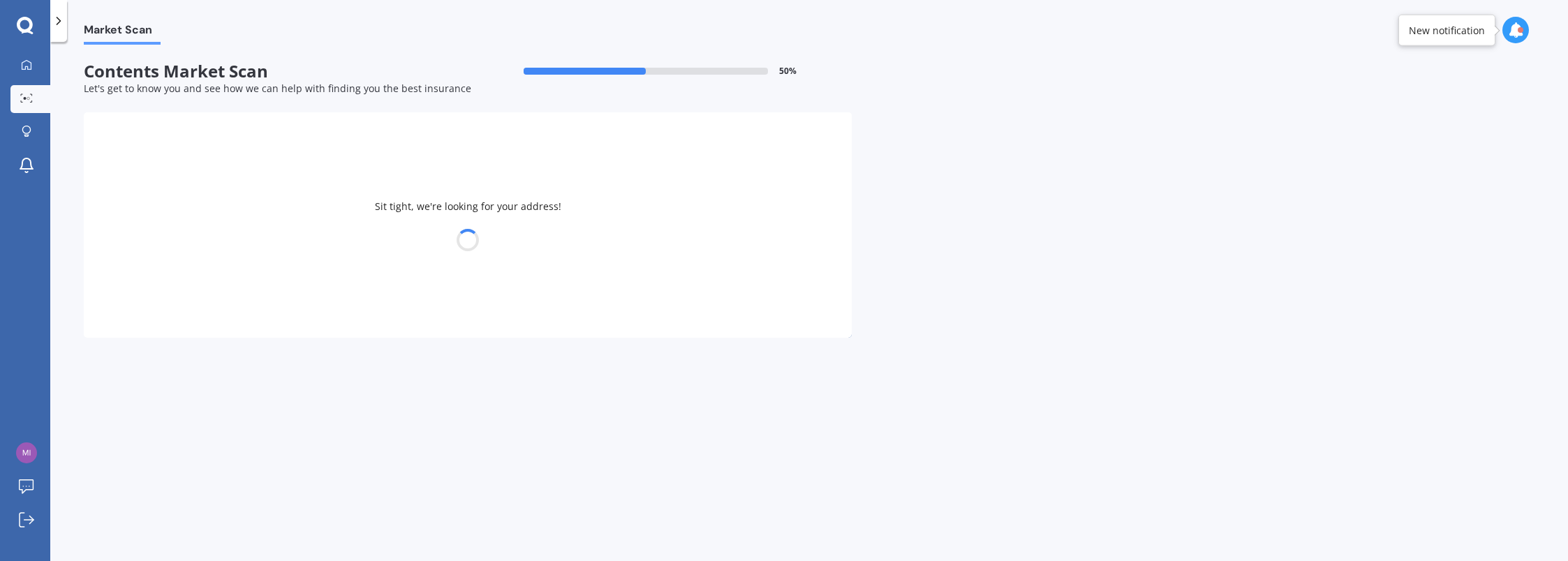
select select "05"
select select "12"
select select "1973"
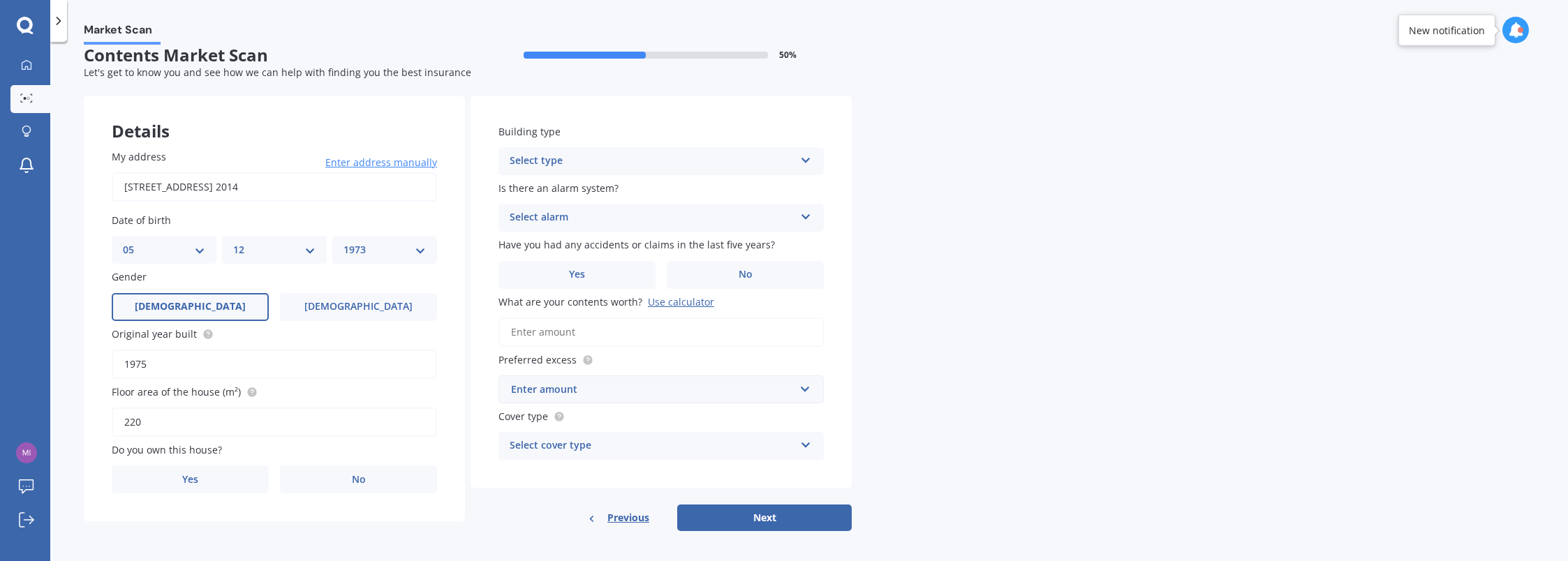
scroll to position [23, 0]
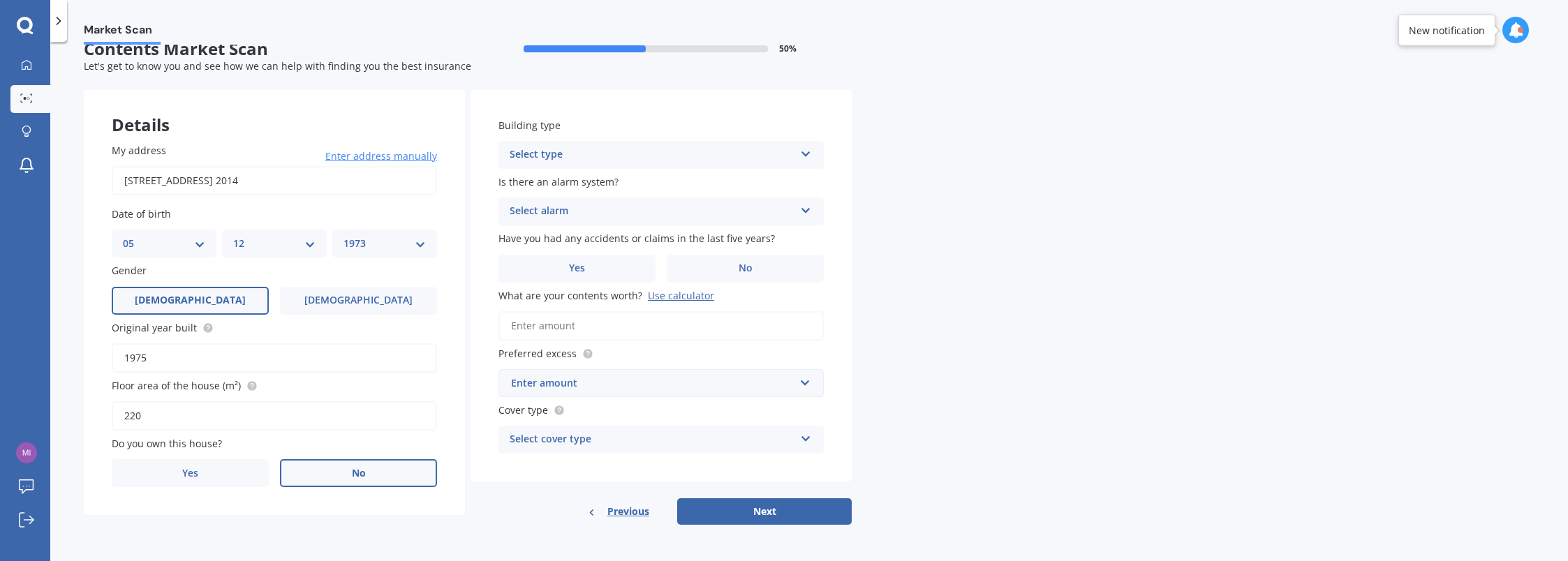
click at [341, 469] on label "No" at bounding box center [358, 473] width 157 height 28
click at [0, 0] on input "No" at bounding box center [0, 0] width 0 height 0
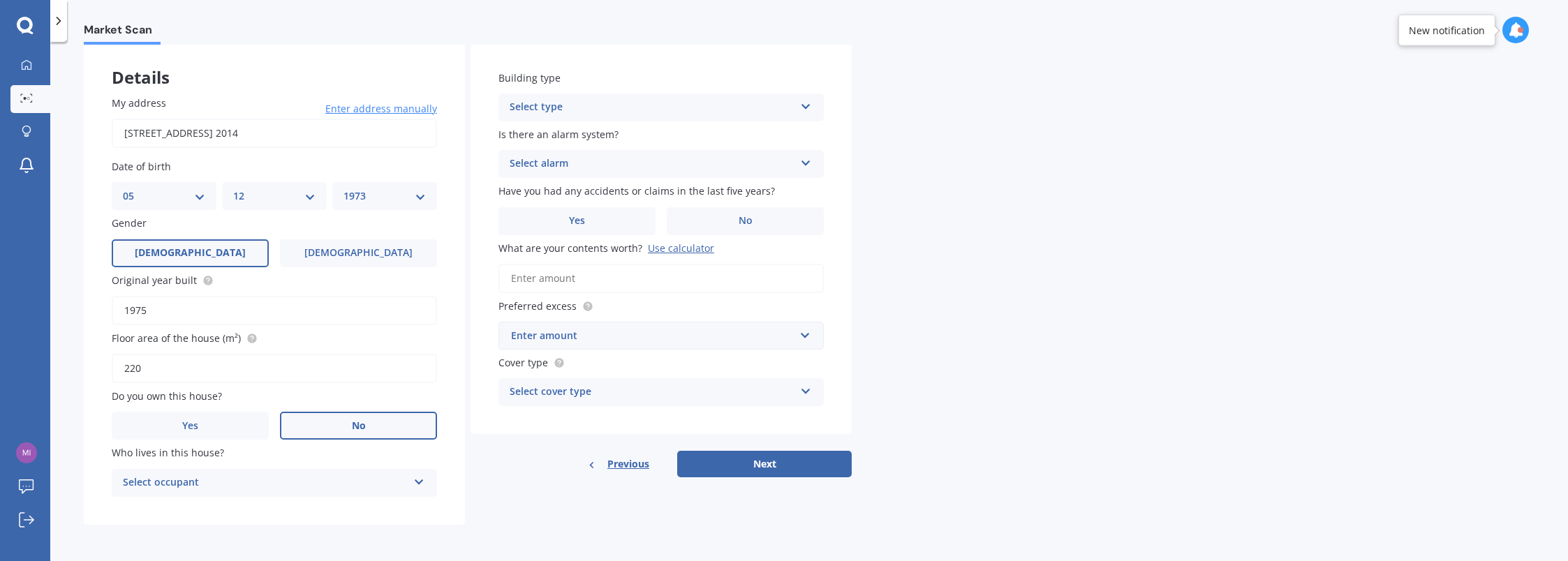
click at [411, 481] on div "Select occupant Tenant" at bounding box center [274, 482] width 325 height 28
click at [345, 510] on div "Tenant" at bounding box center [275, 511] width 324 height 25
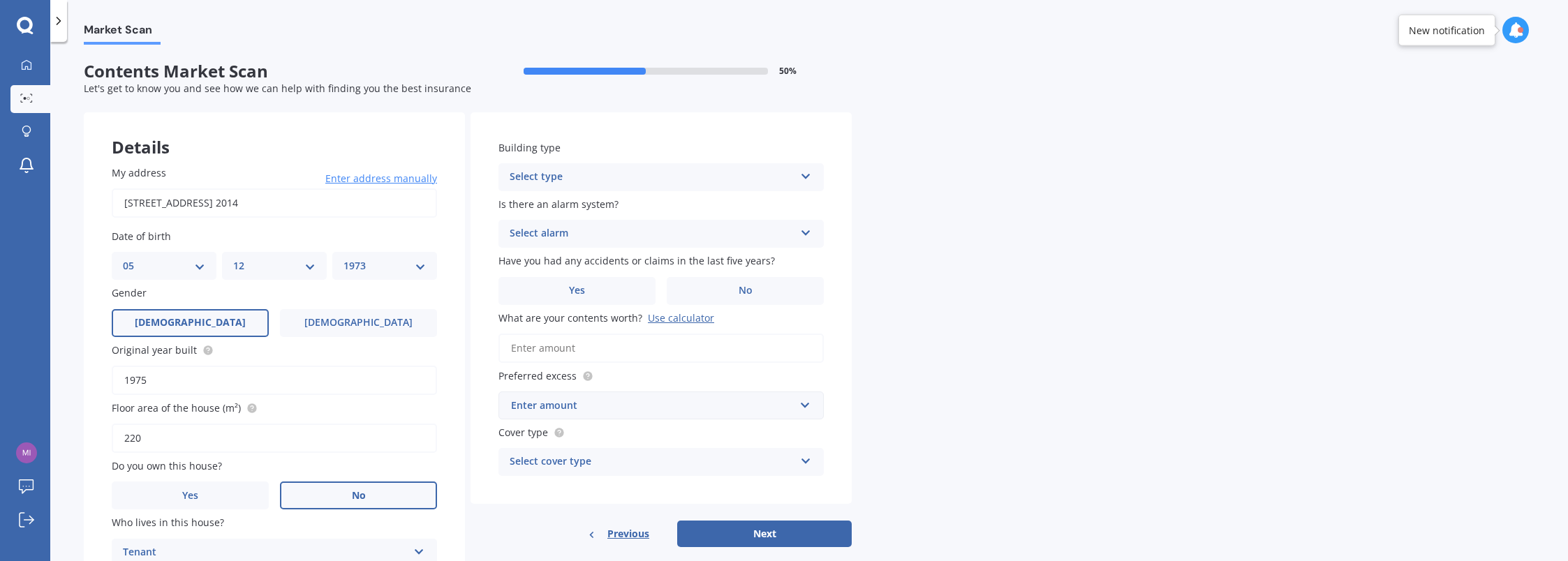
click at [684, 170] on div "Select type" at bounding box center [651, 177] width 284 height 16
click at [649, 204] on div "Freestanding" at bounding box center [661, 205] width 324 height 25
click at [677, 228] on div "Select alarm" at bounding box center [651, 233] width 284 height 16
click at [631, 315] on div "No" at bounding box center [661, 312] width 324 height 25
click at [704, 290] on label "No" at bounding box center [745, 291] width 157 height 28
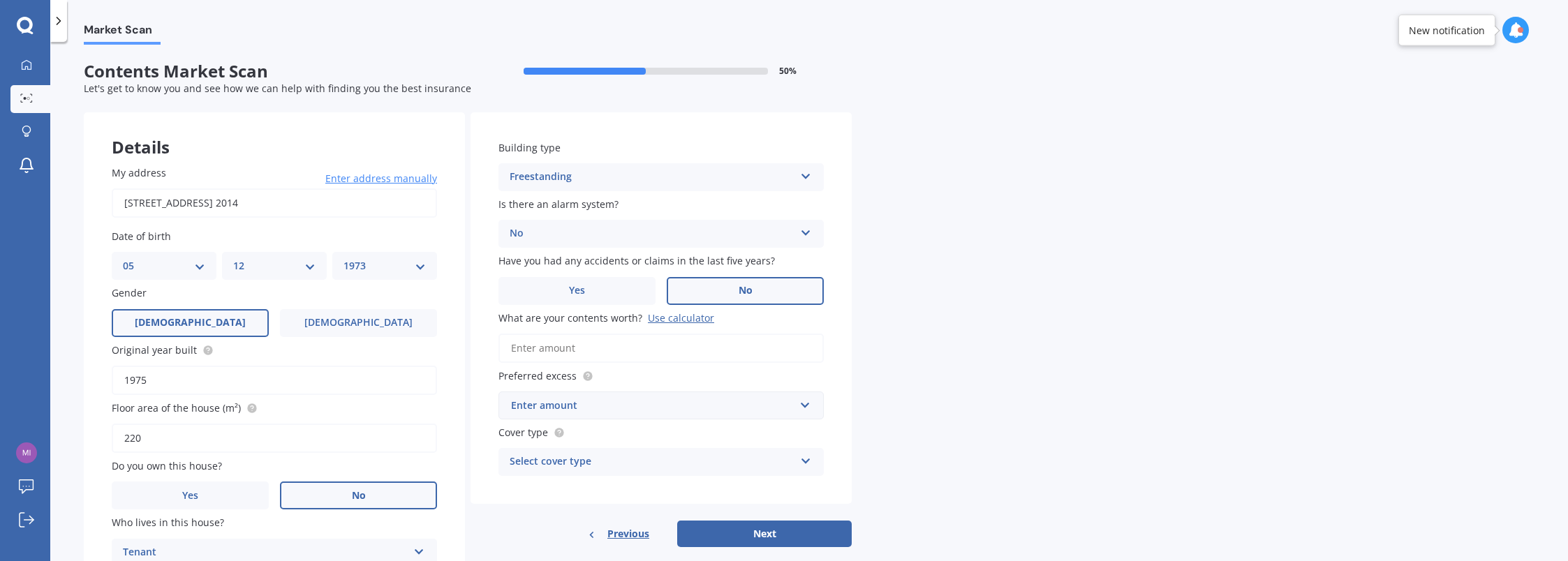
click at [0, 0] on input "No" at bounding box center [0, 0] width 0 height 0
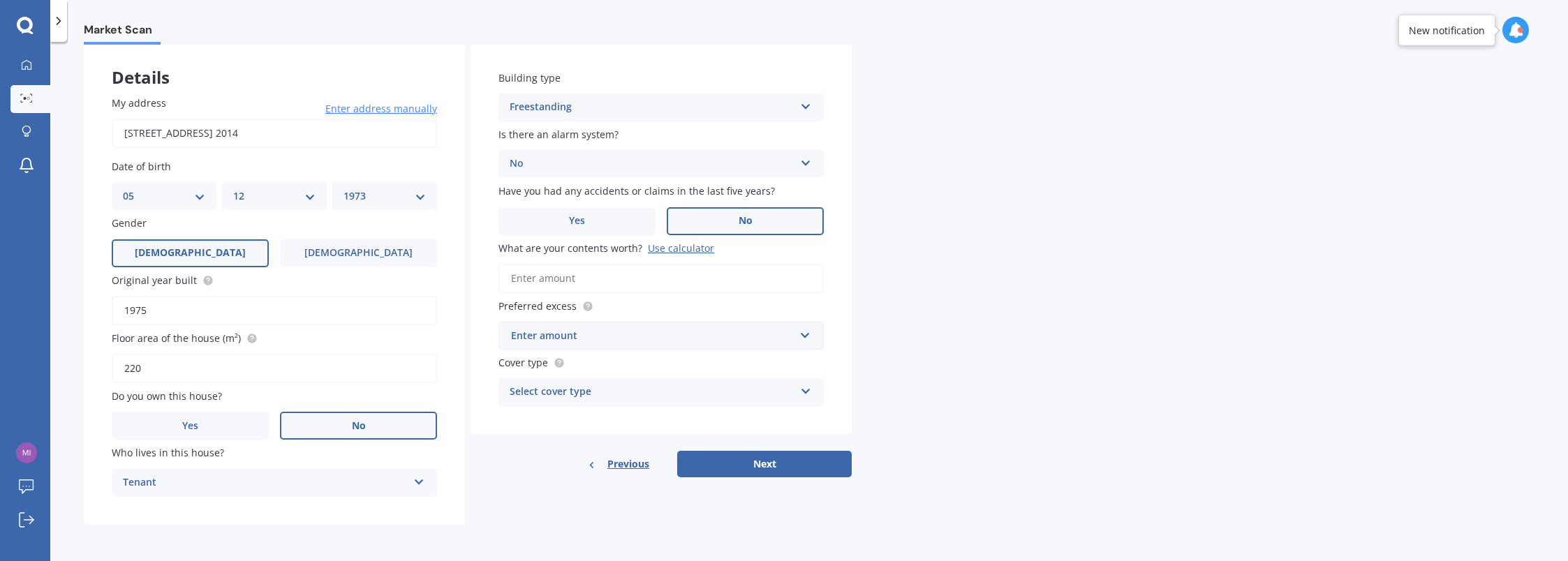
scroll to position [71, 0]
click at [566, 269] on input "What are your contents worth? Use calculator" at bounding box center [661, 279] width 325 height 29
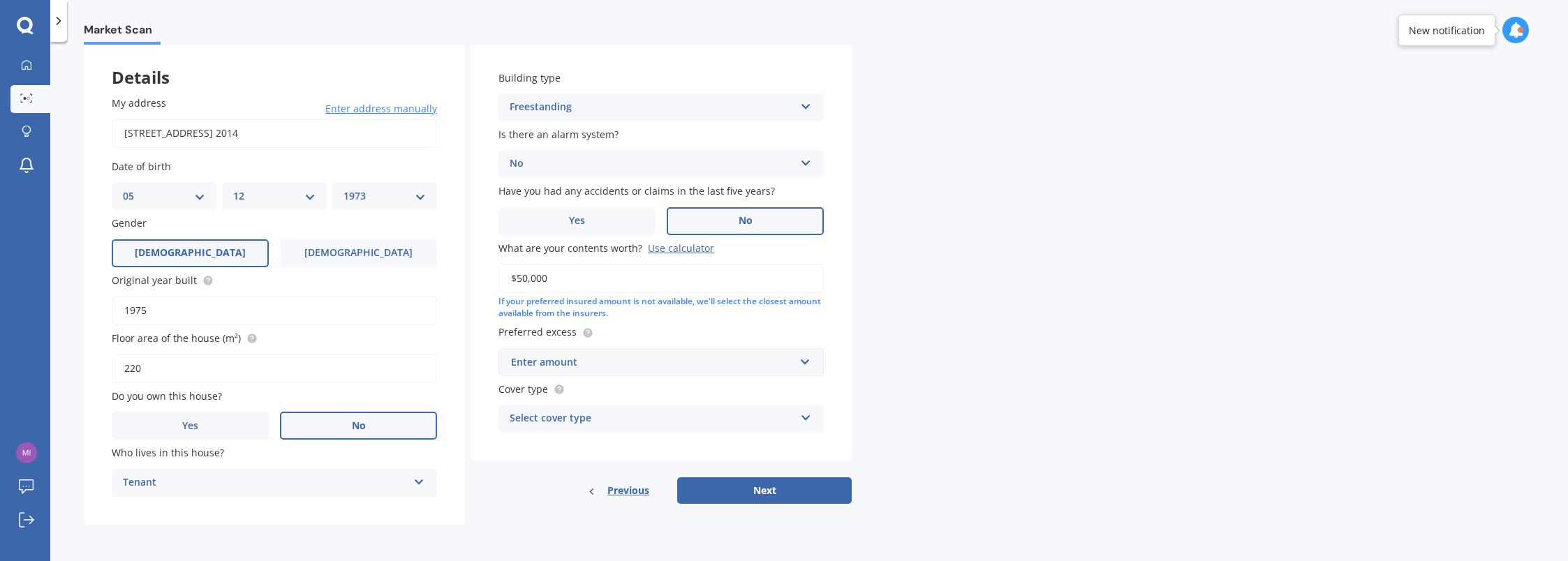
type input "$50,000"
click at [1081, 324] on div "Market Scan Contents Market Scan 50 % Let's get to know you and see how we can …" at bounding box center [809, 304] width 1518 height 519
click at [733, 367] on div "Enter amount" at bounding box center [653, 362] width 283 height 16
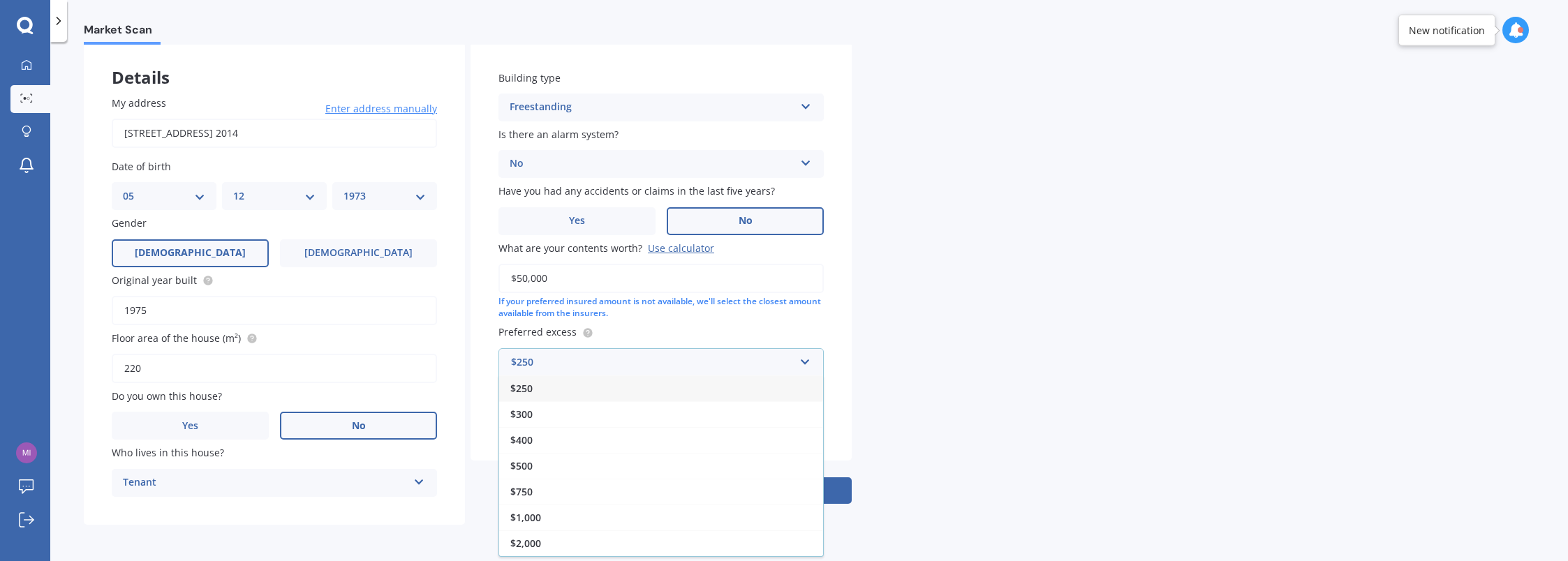
click at [661, 399] on div "$250" at bounding box center [661, 388] width 324 height 26
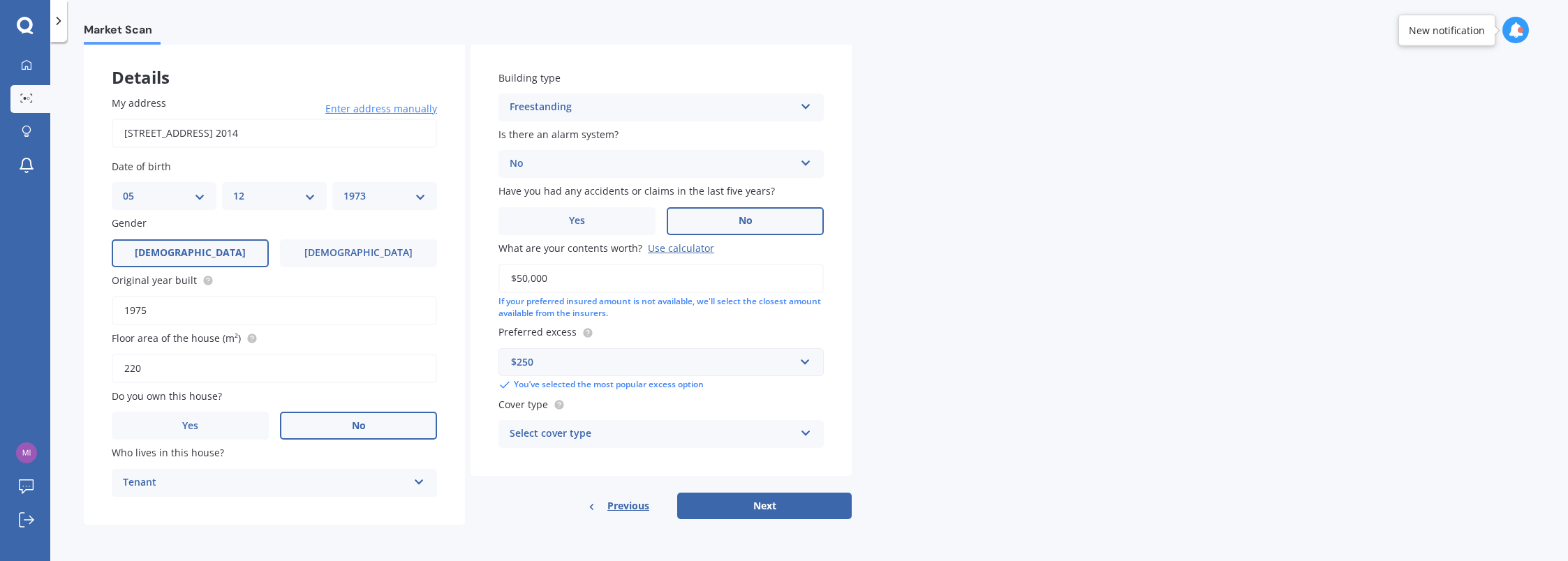
click at [911, 361] on div "Market Scan Contents Market Scan 50 % Let's get to know you and see how we can …" at bounding box center [809, 304] width 1518 height 519
click at [768, 434] on div "Select cover type" at bounding box center [651, 434] width 284 height 16
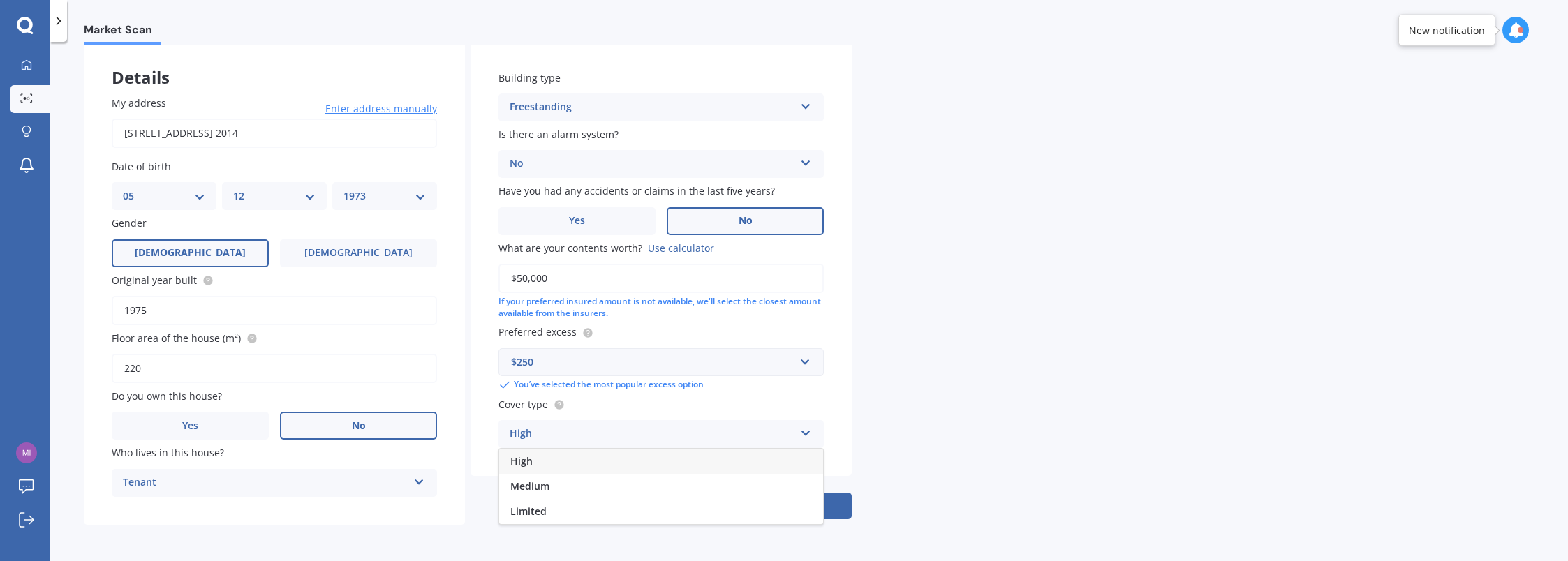
click at [666, 461] on div "High" at bounding box center [661, 462] width 324 height 25
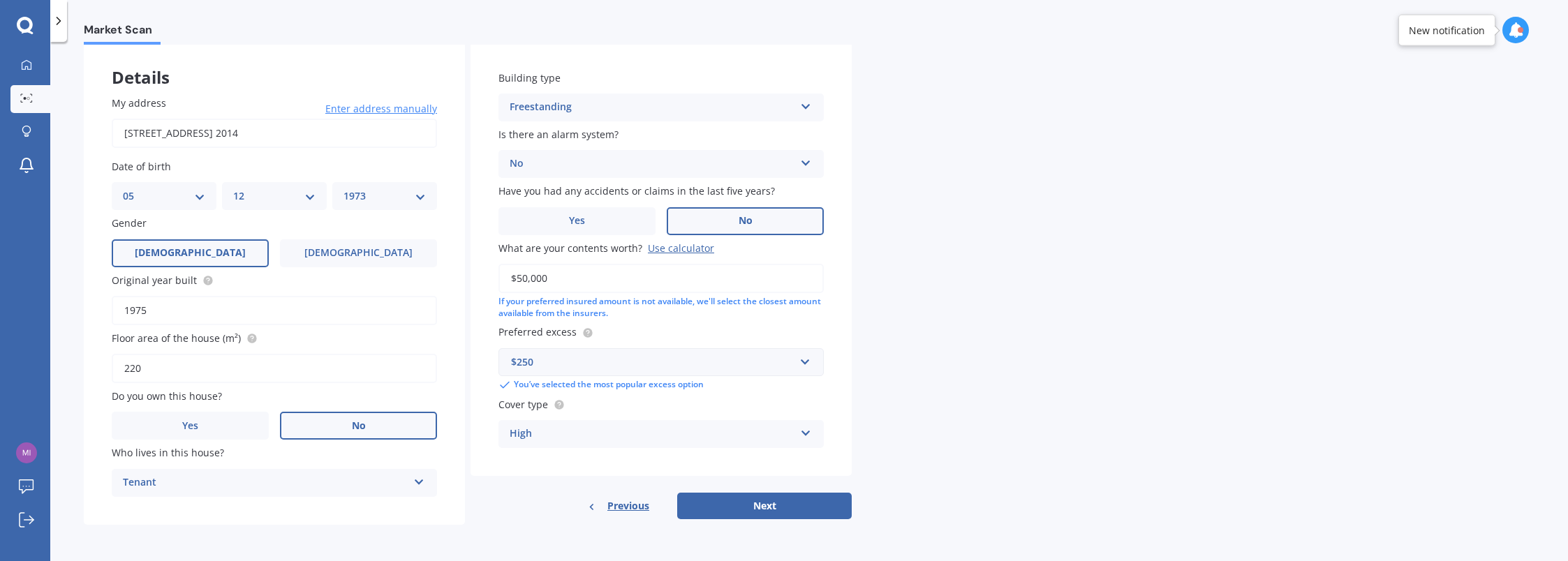
click at [970, 405] on div "Market Scan Contents Market Scan 50 % Let's get to know you and see how we can …" at bounding box center [809, 304] width 1518 height 519
click at [774, 501] on button "Next" at bounding box center [765, 506] width 175 height 26
select select "05"
select select "12"
select select "1973"
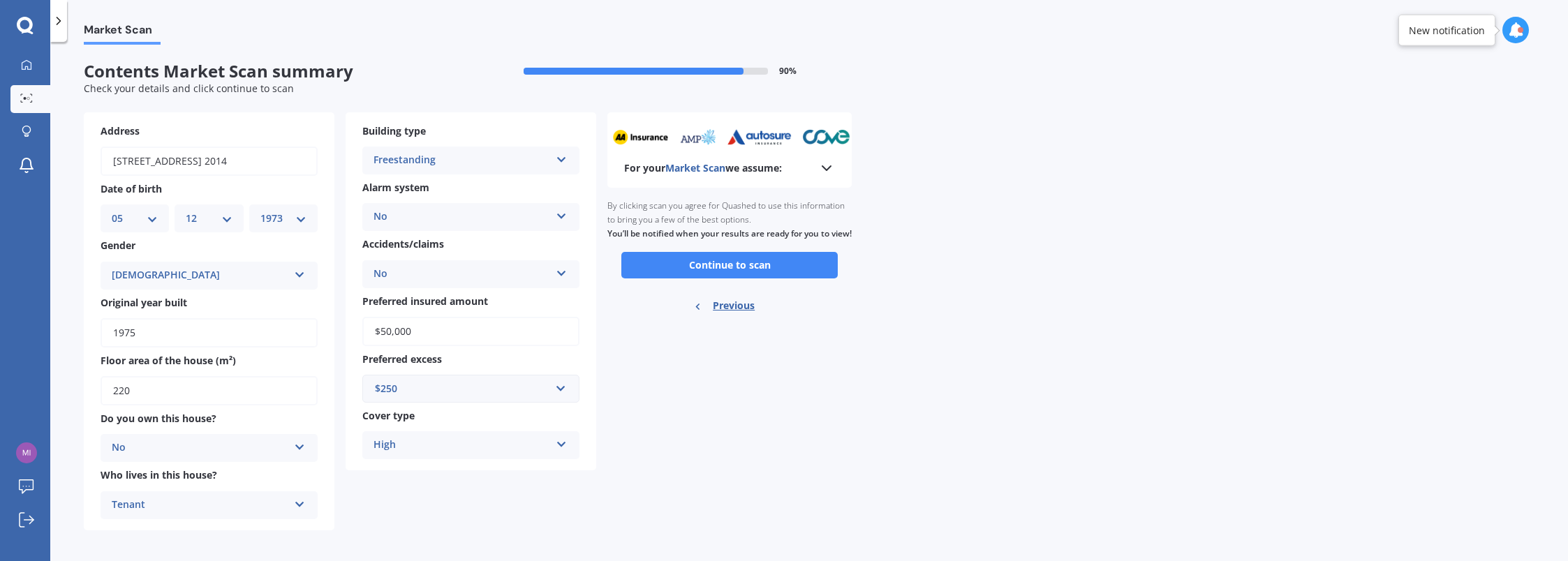
scroll to position [7, 0]
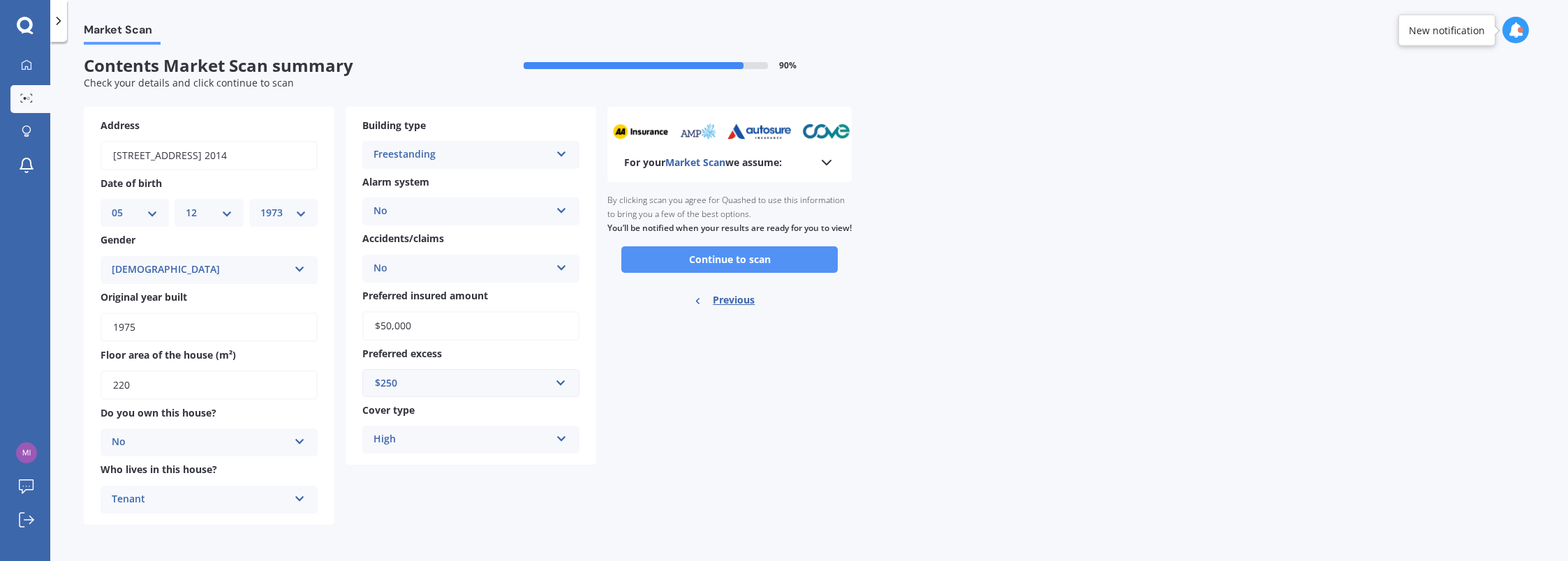
click at [725, 273] on button "Continue to scan" at bounding box center [729, 259] width 216 height 26
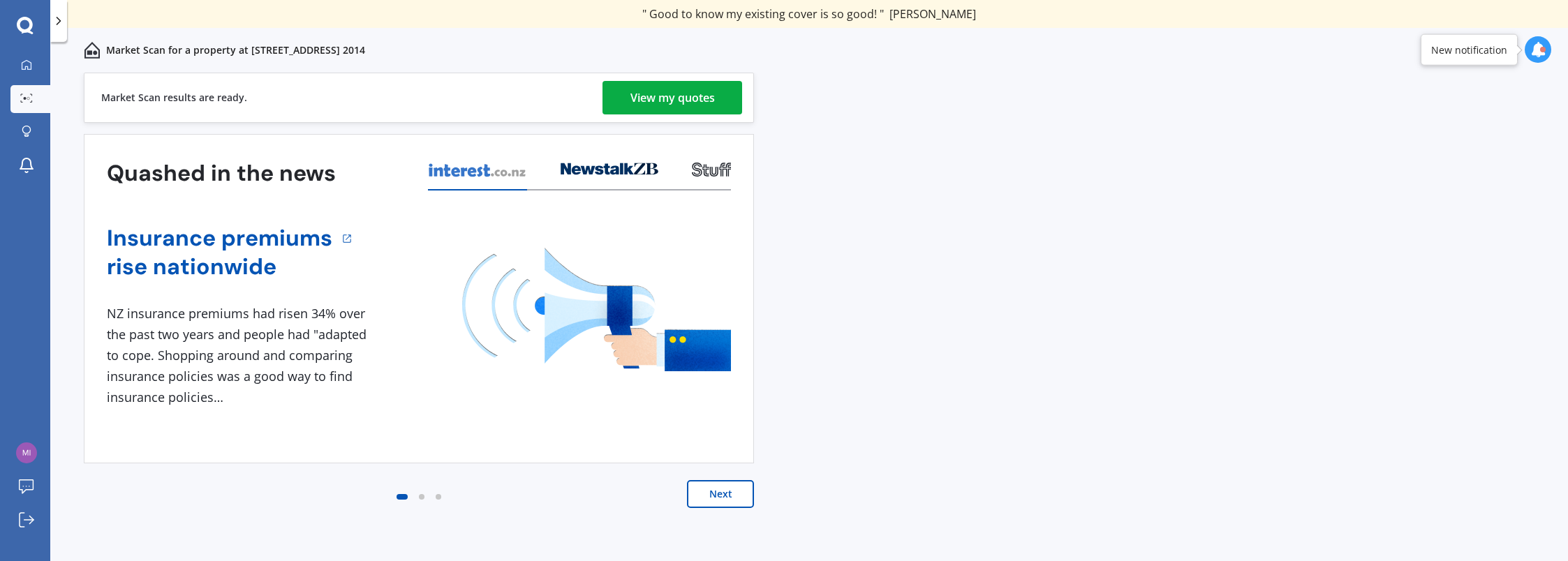
click at [675, 90] on div "View my quotes" at bounding box center [672, 97] width 84 height 34
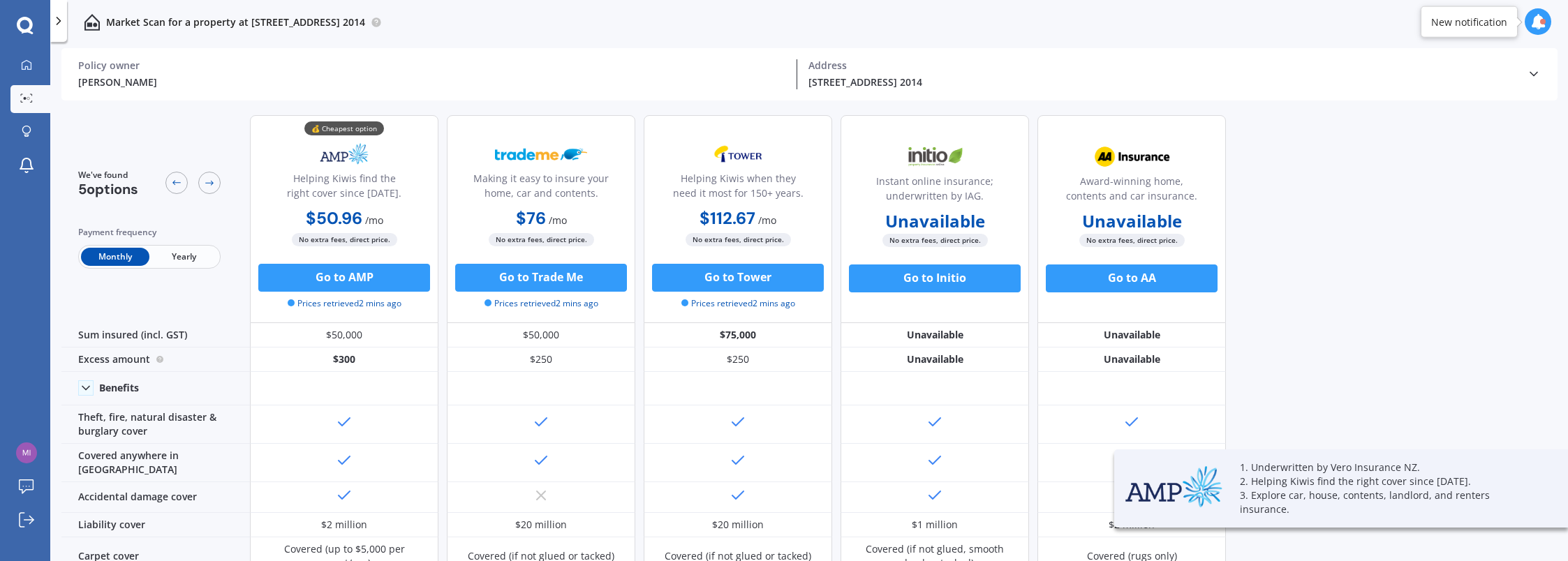
click at [192, 261] on span "Yearly" at bounding box center [183, 256] width 68 height 18
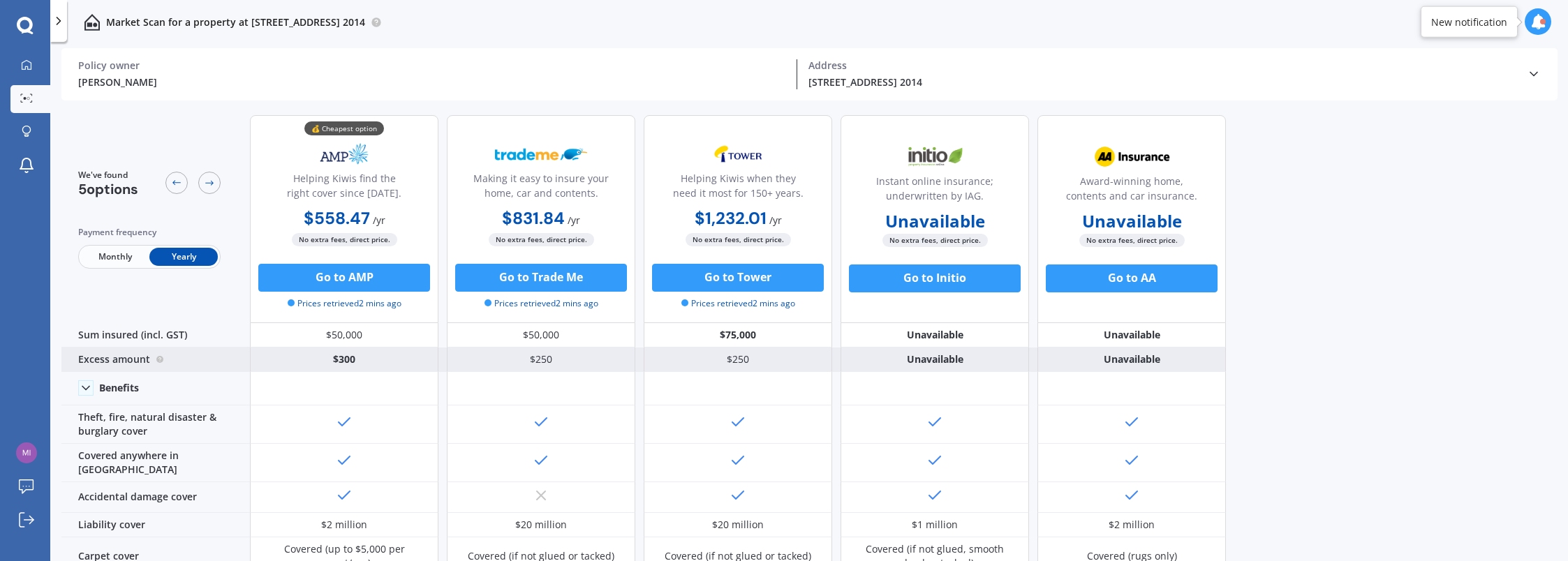
click at [385, 362] on div "$300" at bounding box center [344, 359] width 188 height 24
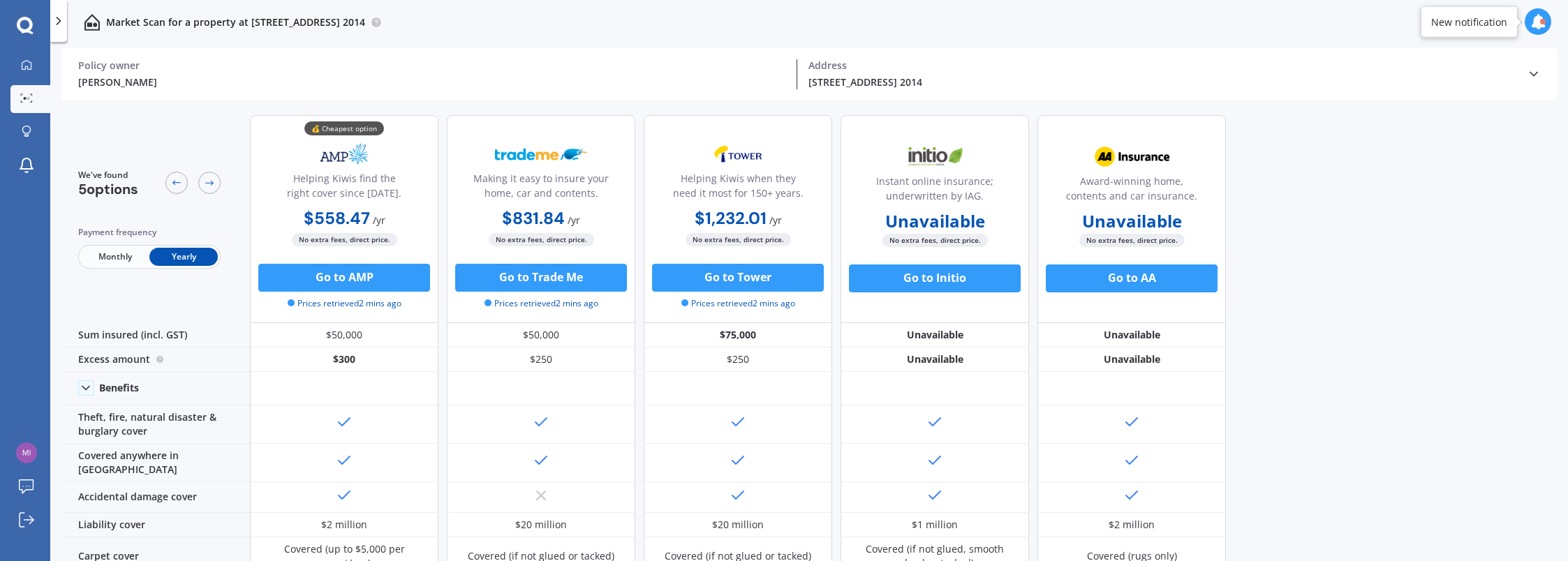
click at [252, 98] on div "[PERSON_NAME] Policy owner [STREET_ADDRESS] 2014 Address" at bounding box center [809, 75] width 1462 height 52
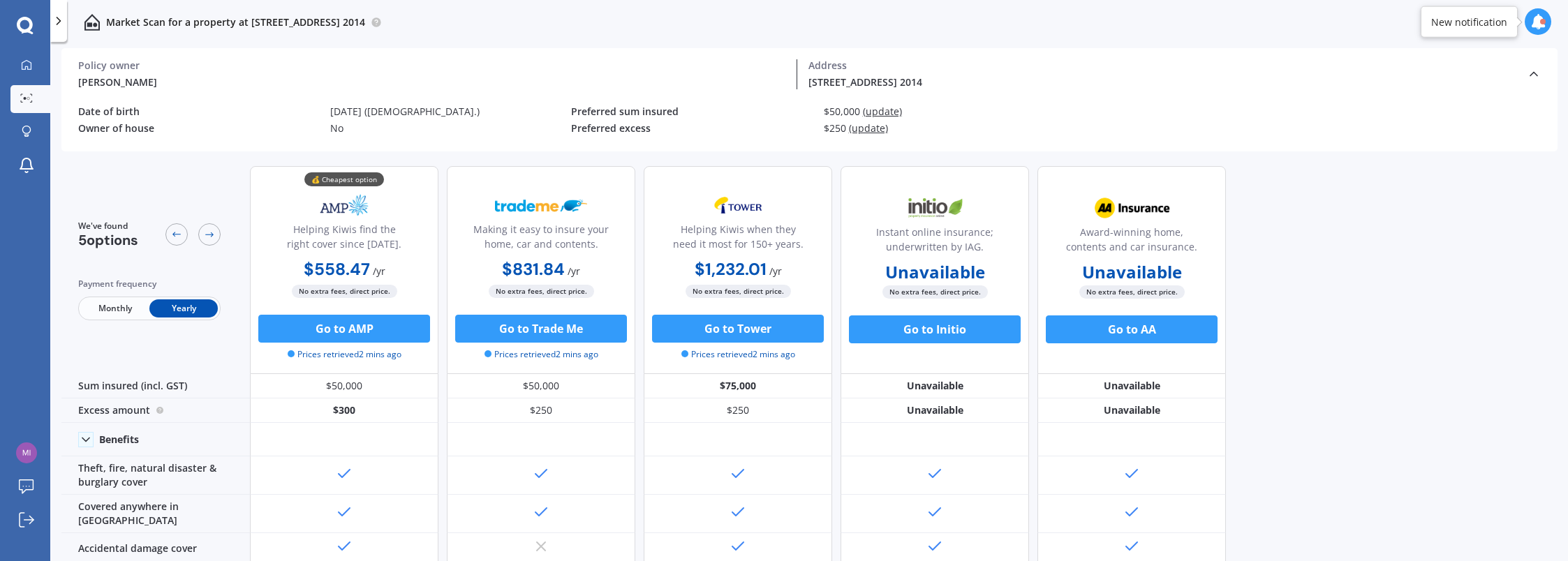
click at [317, 74] on div "[PERSON_NAME] Policy owner" at bounding box center [438, 74] width 719 height 30
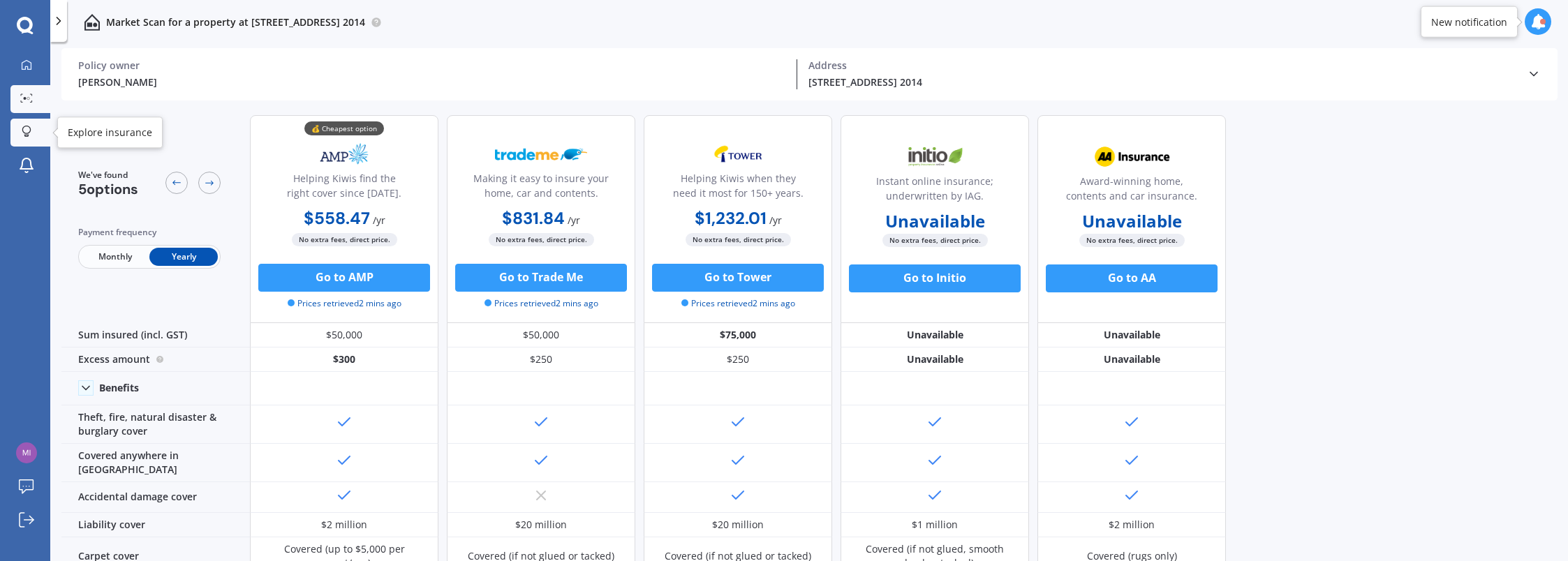
click at [34, 135] on div at bounding box center [27, 132] width 21 height 14
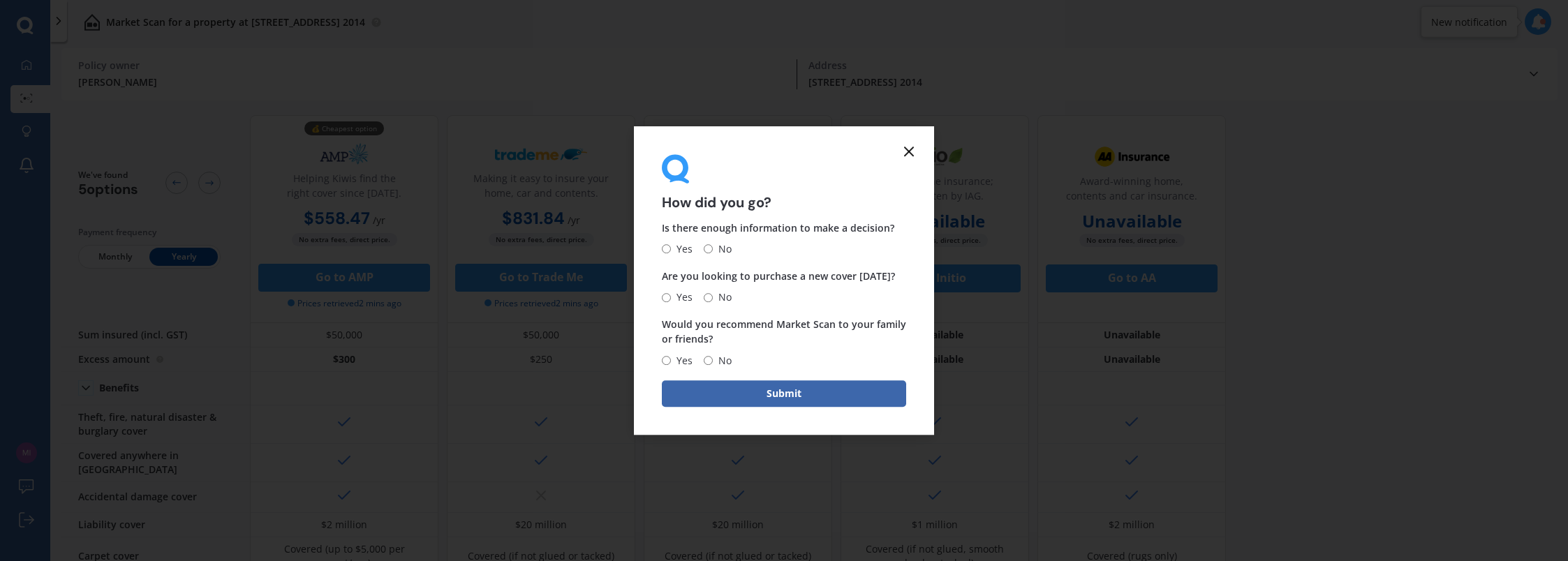
click at [914, 144] on icon at bounding box center [908, 150] width 16 height 16
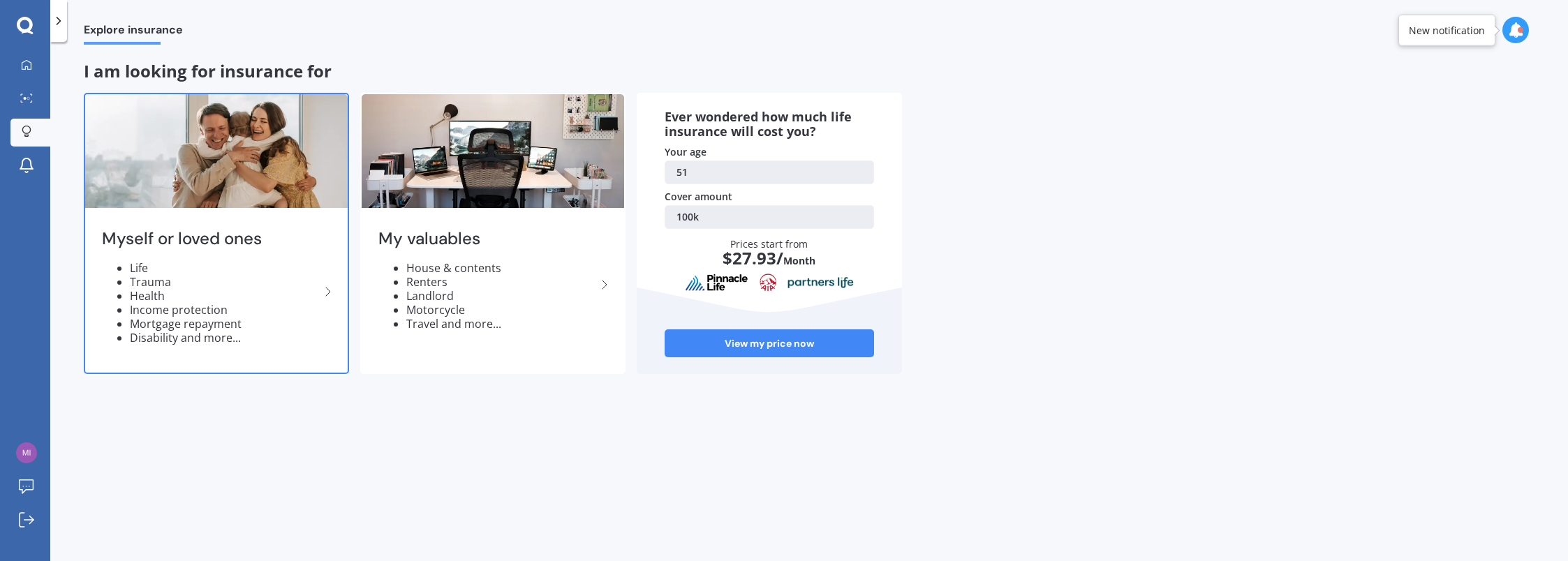
click at [284, 295] on li "Health" at bounding box center [225, 296] width 190 height 14
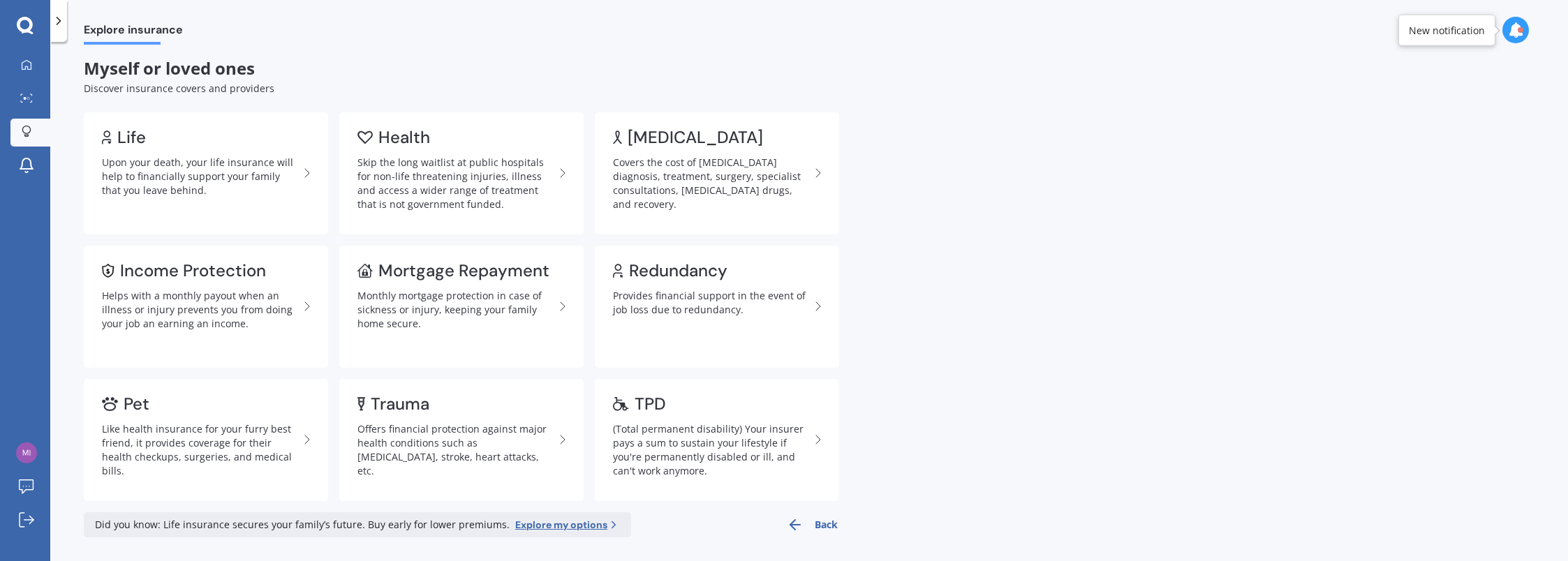
scroll to position [4, 0]
click at [451, 176] on div "Skip the long waitlist at public hospitals for non-life threatening injuries, i…" at bounding box center [455, 182] width 197 height 56
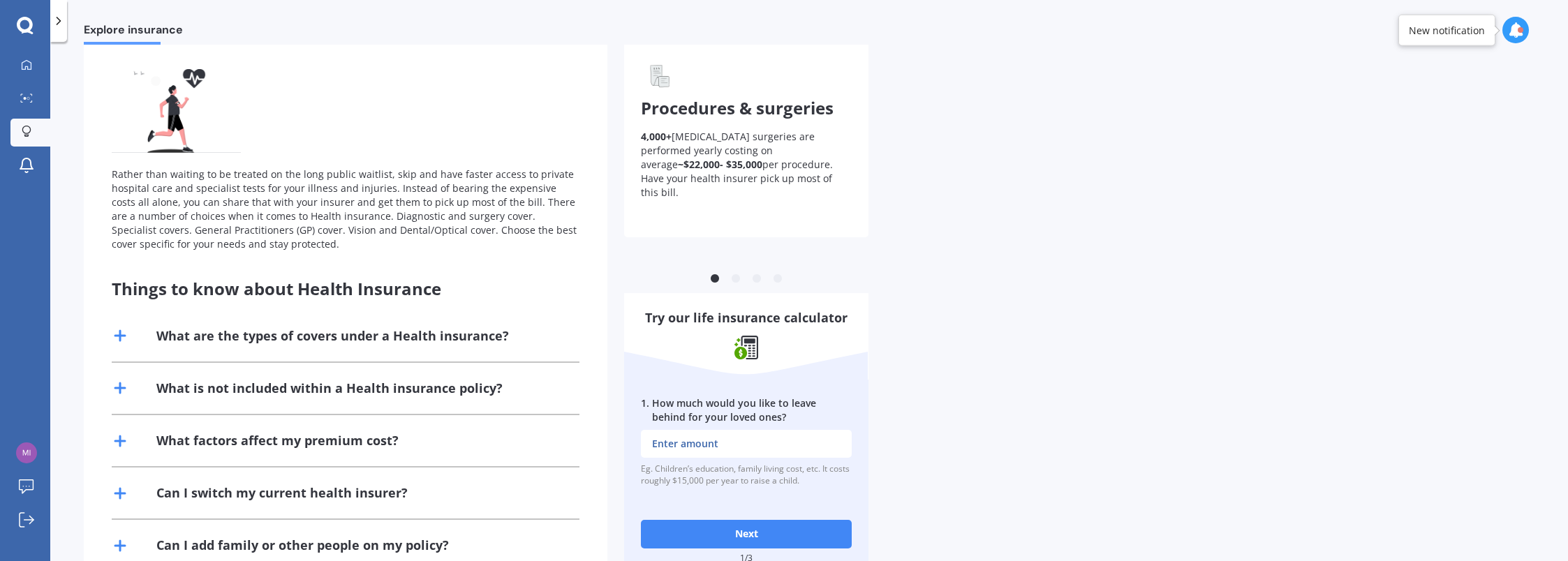
scroll to position [134, 0]
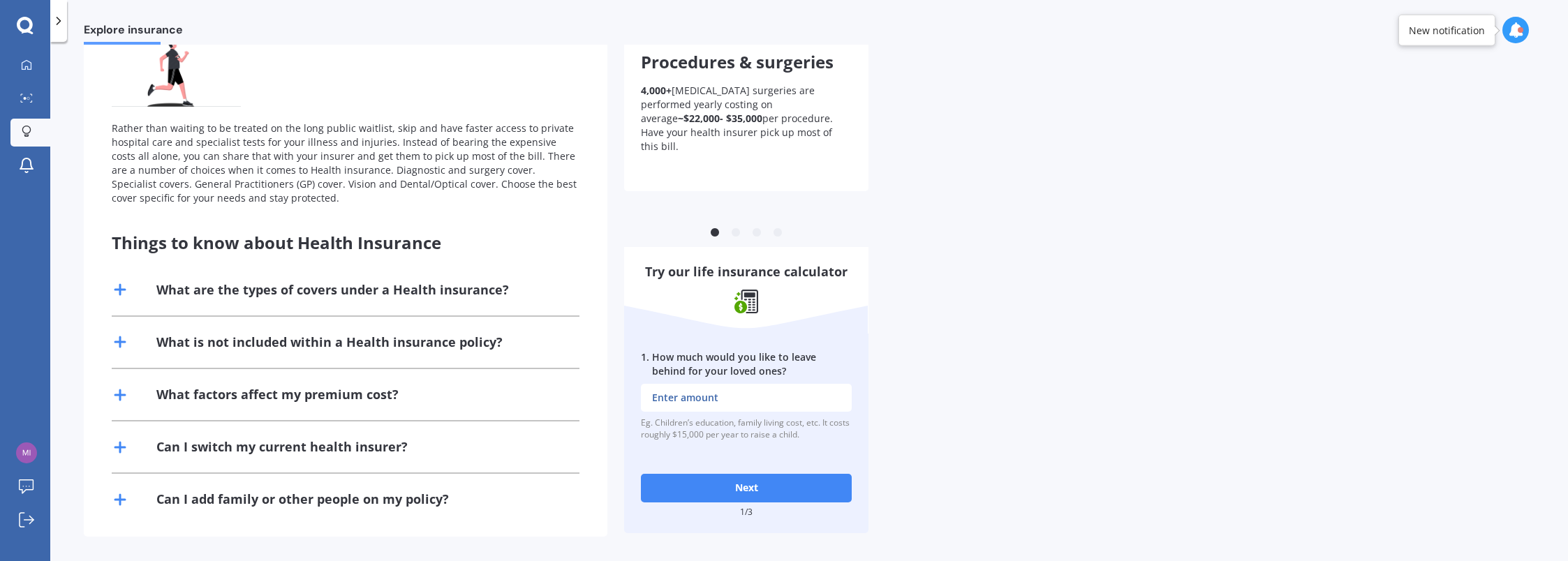
click at [540, 205] on div "Rather than waiting to be treated on the long public waitlist, skip and have fa…" at bounding box center [345, 163] width 468 height 83
